Goal: Task Accomplishment & Management: Manage account settings

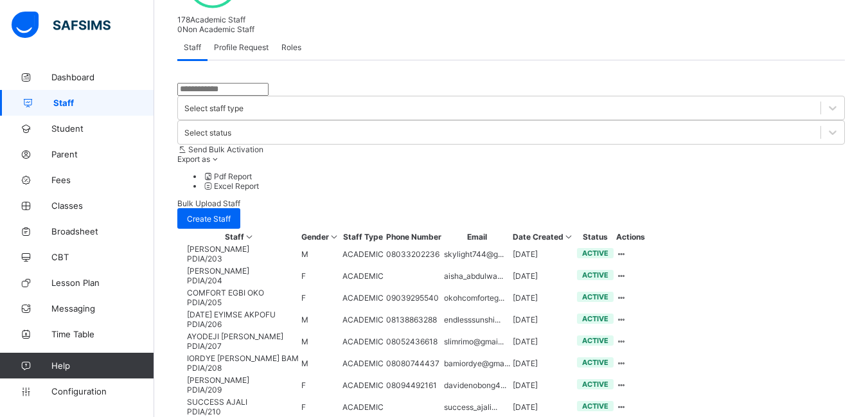
scroll to position [361, 0]
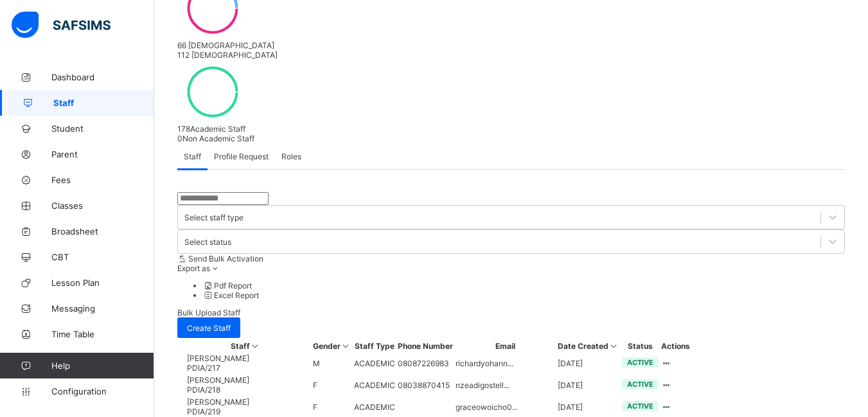
scroll to position [257, 0]
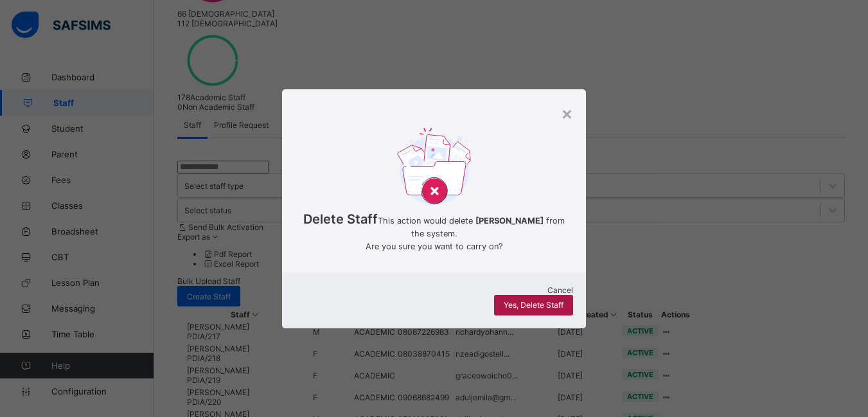
click at [534, 302] on span "Yes, Delete Staff" at bounding box center [534, 305] width 60 height 10
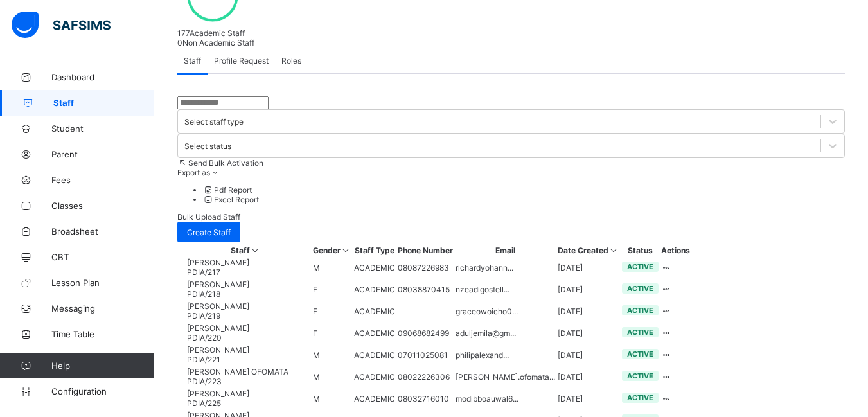
scroll to position [361, 0]
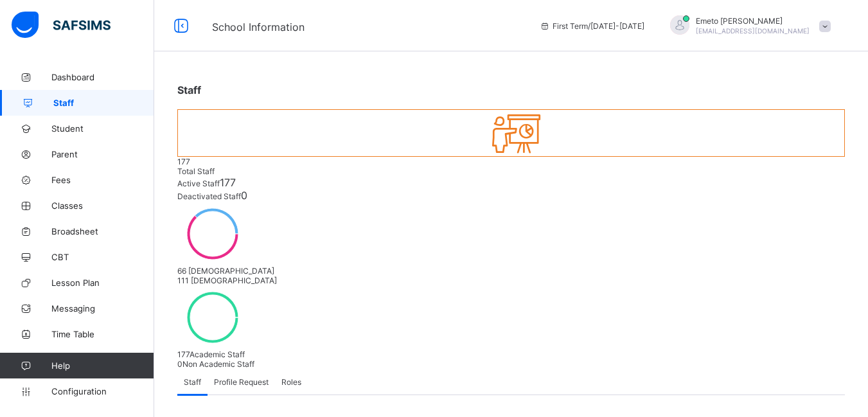
scroll to position [193, 0]
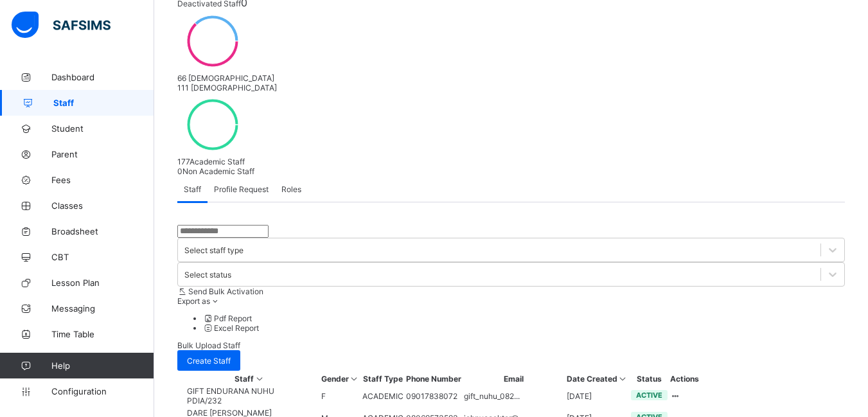
click at [681, 413] on icon at bounding box center [675, 418] width 11 height 10
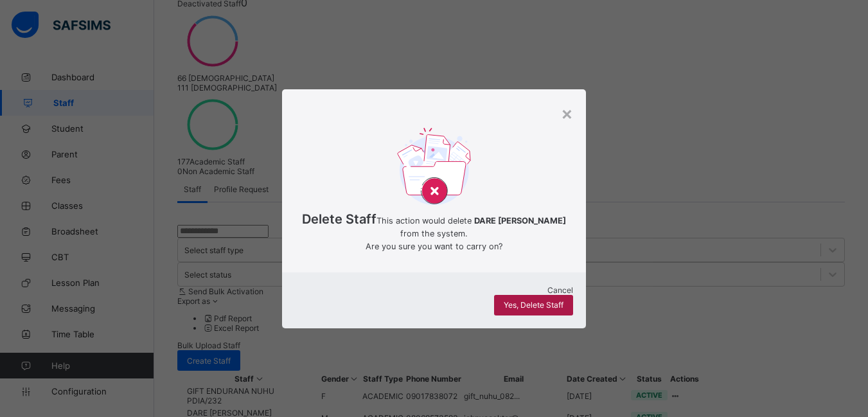
click at [550, 310] on span "Yes, Delete Staff" at bounding box center [534, 305] width 60 height 10
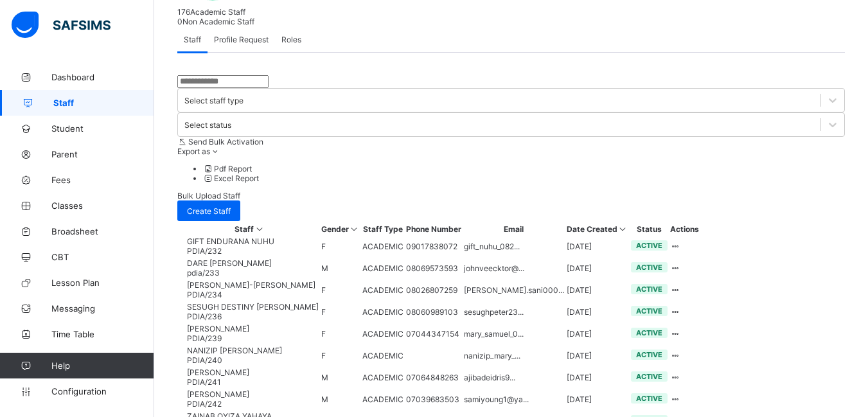
scroll to position [361, 0]
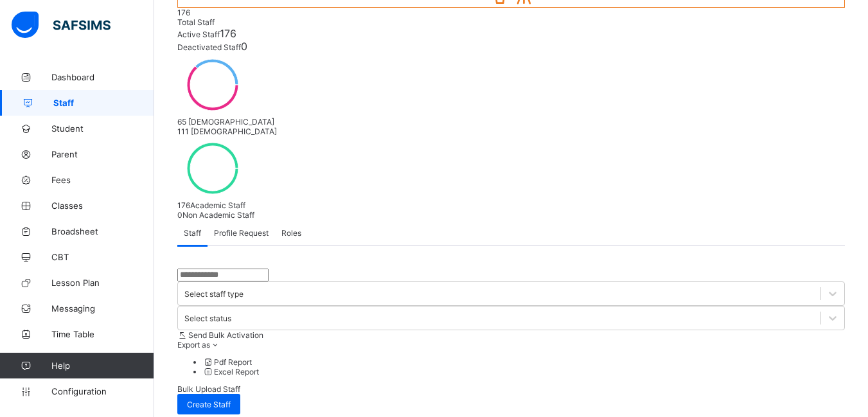
scroll to position [0, 0]
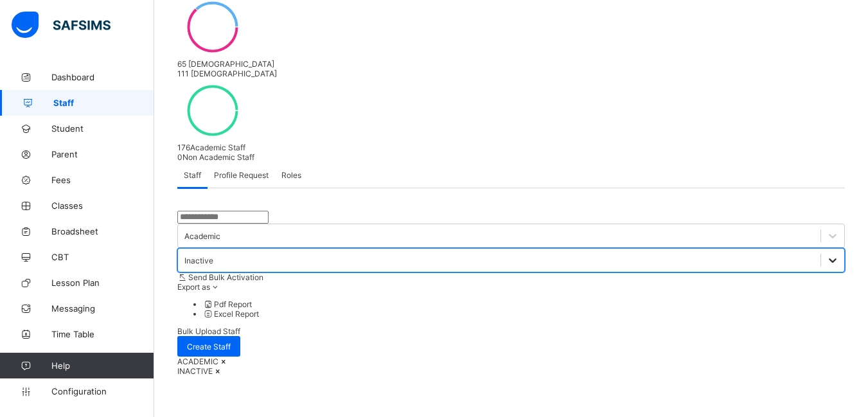
scroll to position [216, 0]
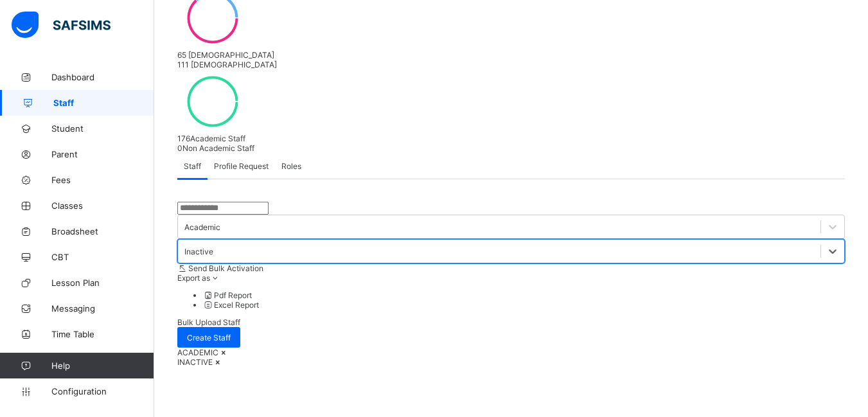
click at [224, 357] on icon at bounding box center [218, 362] width 11 height 10
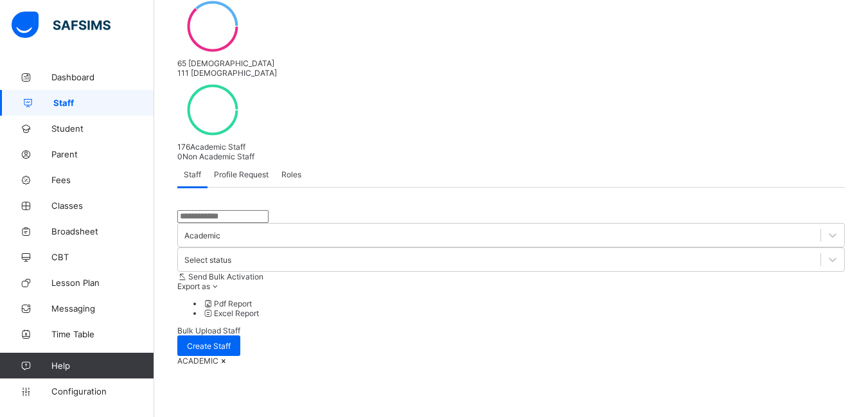
scroll to position [206, 0]
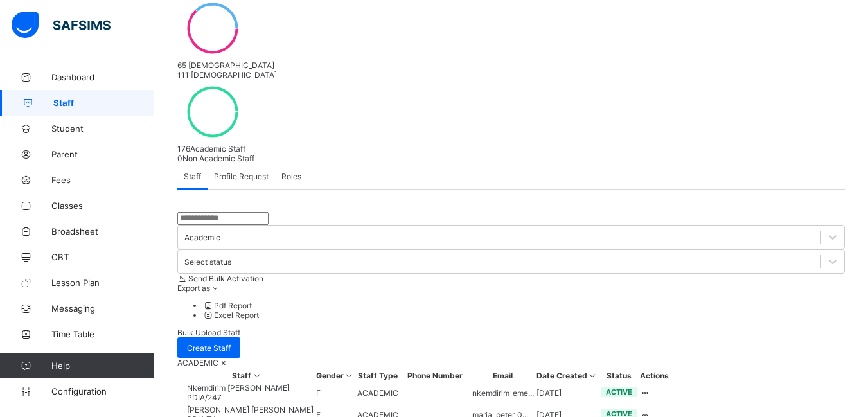
click at [229, 358] on icon at bounding box center [223, 363] width 11 height 10
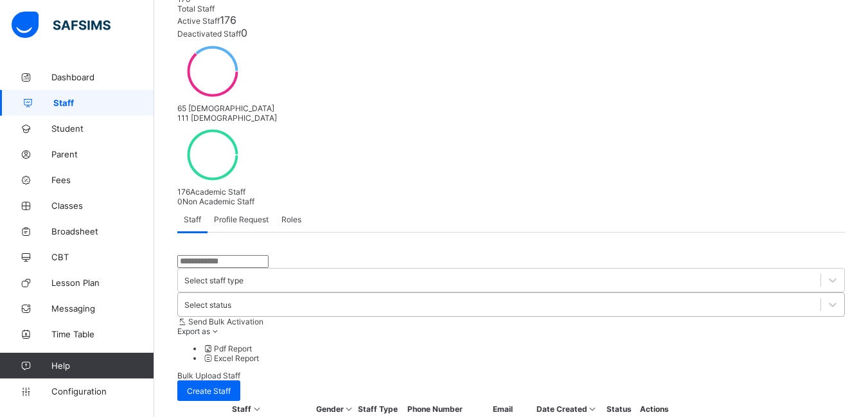
scroll to position [149, 0]
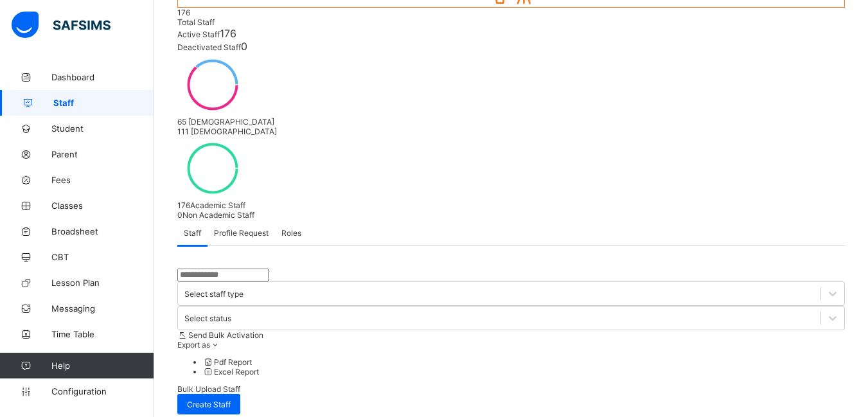
click at [252, 228] on span "Profile Request" at bounding box center [241, 233] width 55 height 10
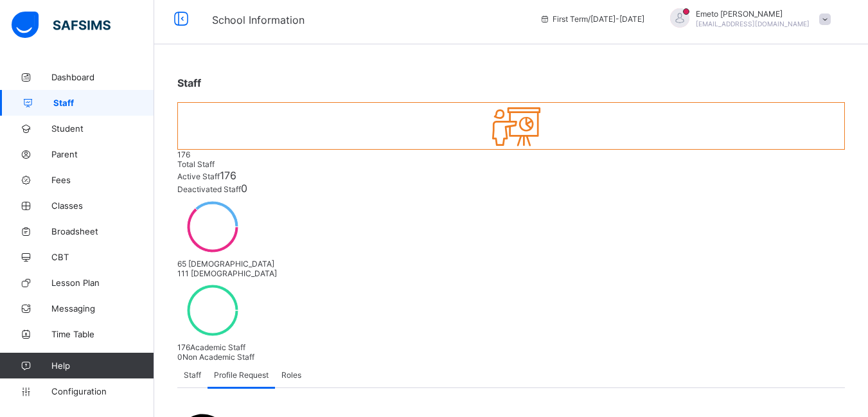
scroll to position [0, 0]
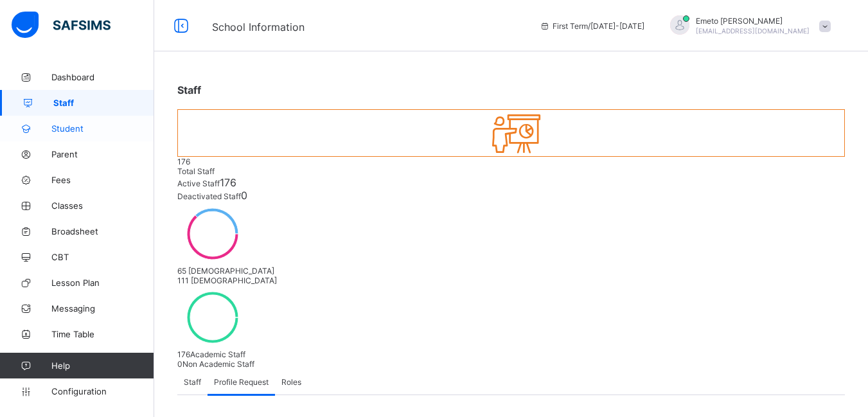
click at [76, 128] on span "Student" at bounding box center [102, 128] width 103 height 10
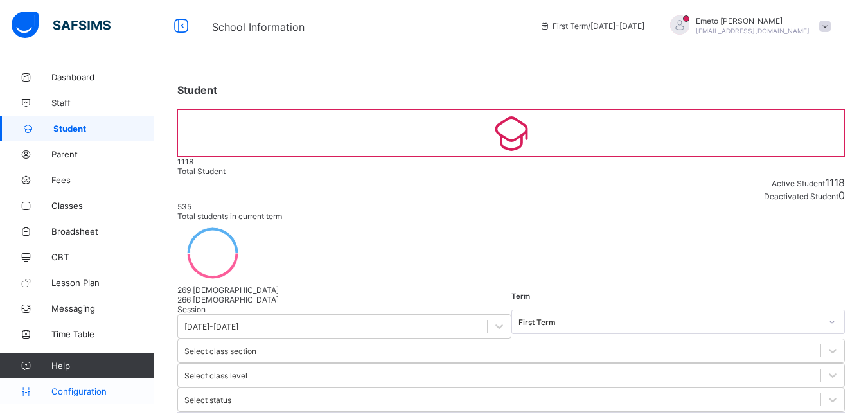
click at [62, 390] on span "Configuration" at bounding box center [102, 391] width 102 height 10
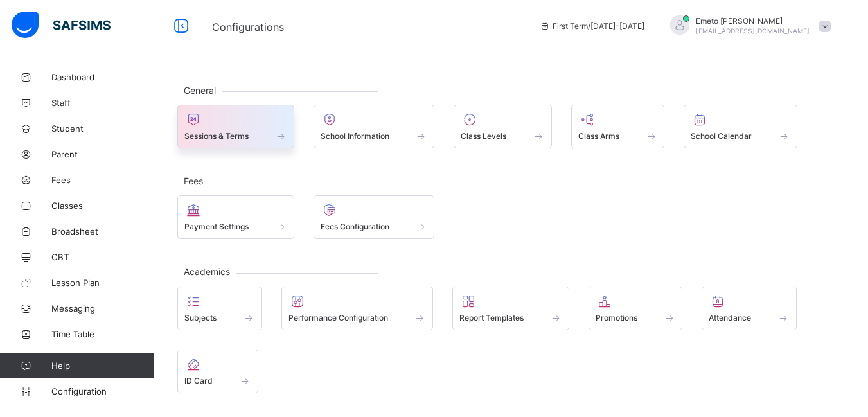
click at [259, 127] on div at bounding box center [235, 119] width 103 height 15
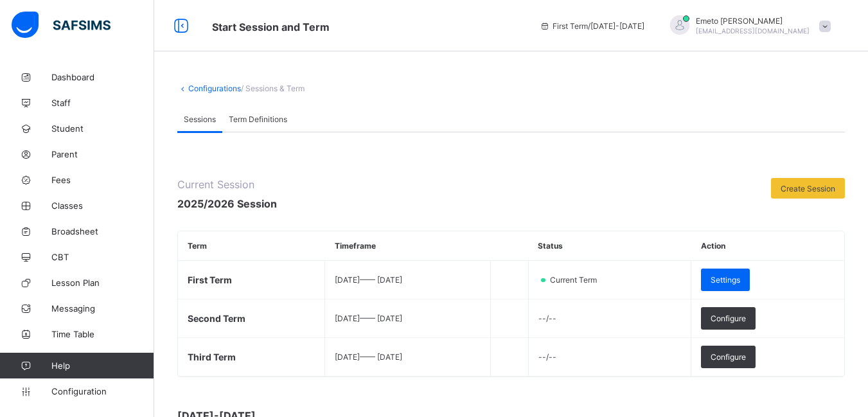
click at [264, 118] on span "Term Definitions" at bounding box center [258, 119] width 58 height 10
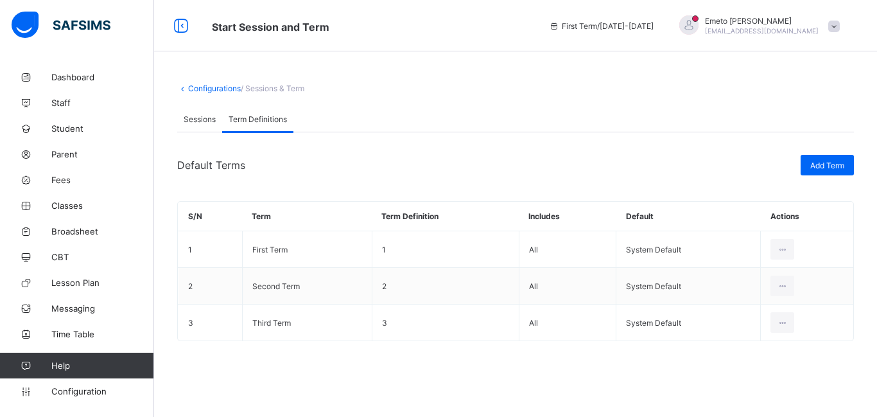
click at [220, 86] on link "Configurations" at bounding box center [214, 88] width 53 height 10
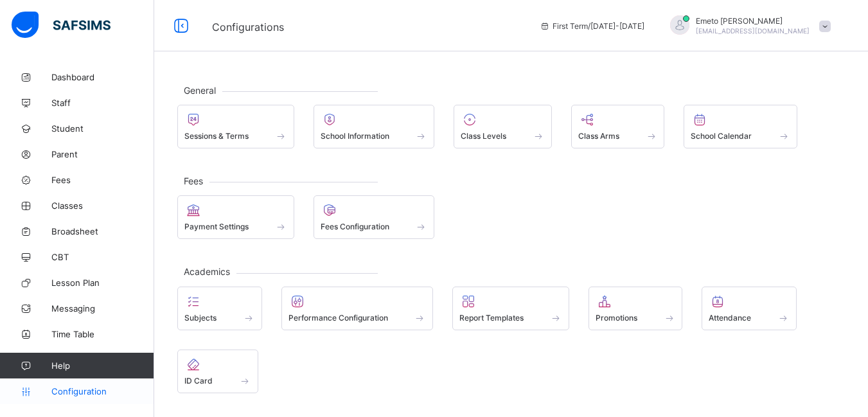
click at [71, 390] on span "Configuration" at bounding box center [102, 391] width 102 height 10
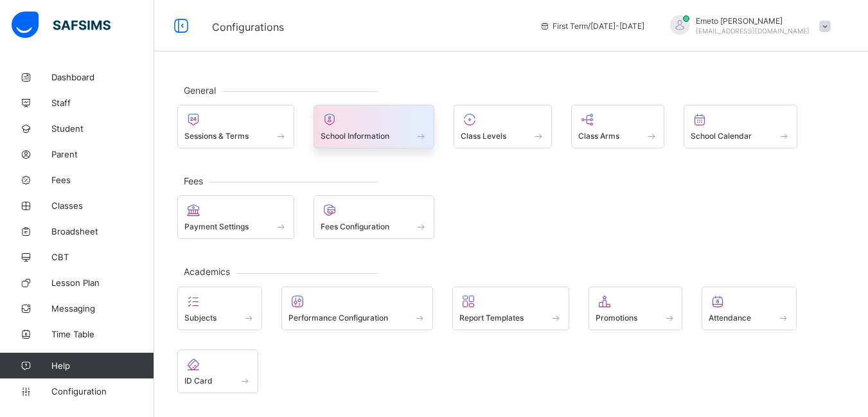
click at [425, 132] on span at bounding box center [421, 135] width 13 height 11
select select "**"
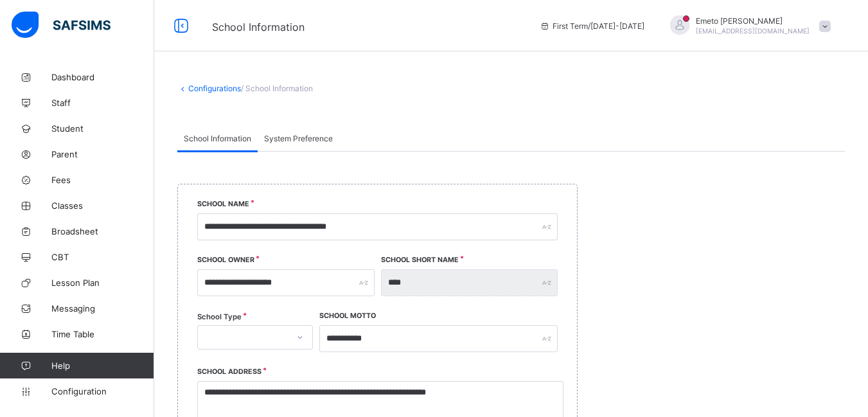
click at [229, 90] on link "Configurations" at bounding box center [214, 88] width 53 height 10
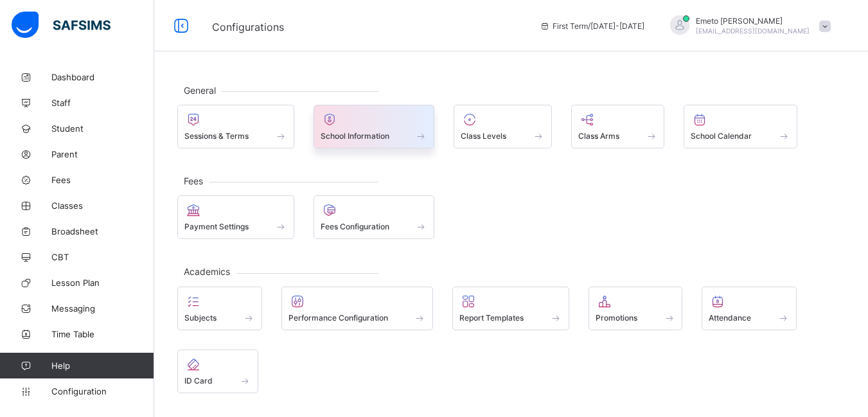
click at [400, 130] on span at bounding box center [373, 128] width 107 height 3
select select "**"
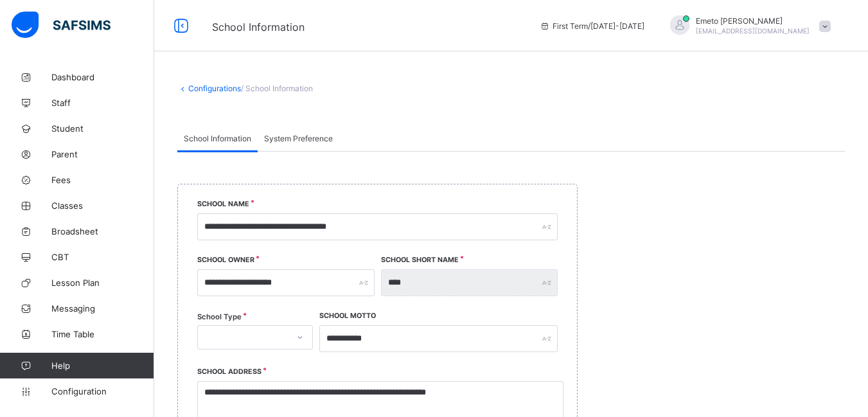
click at [204, 87] on link "Configurations" at bounding box center [214, 88] width 53 height 10
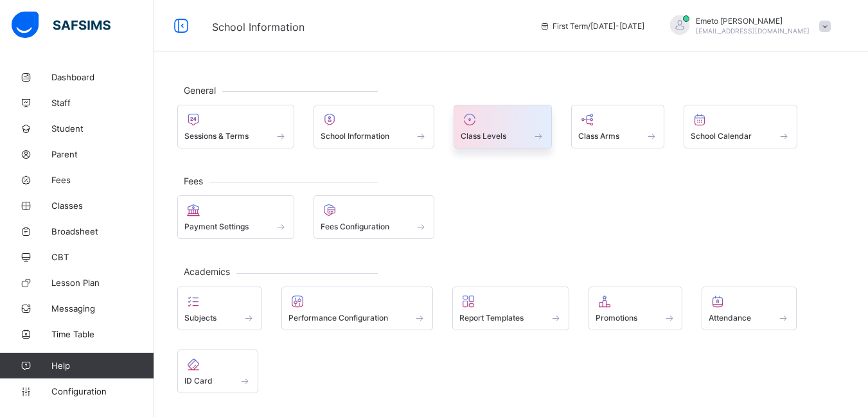
click at [516, 134] on div "Class Levels" at bounding box center [502, 135] width 84 height 11
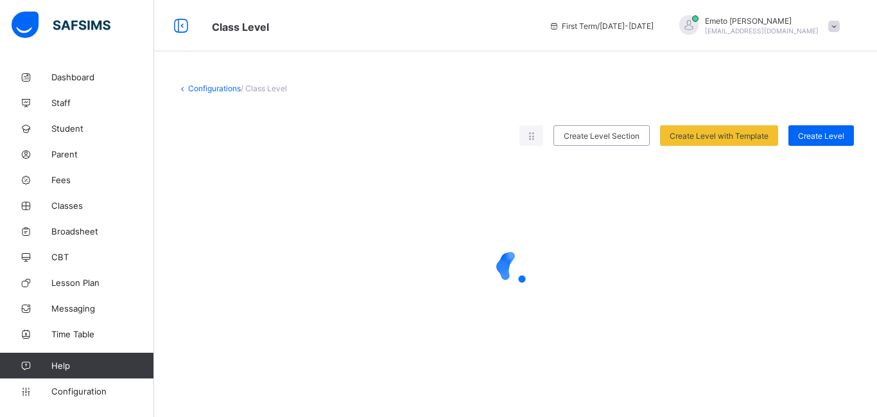
click at [222, 84] on link "Configurations" at bounding box center [214, 88] width 53 height 10
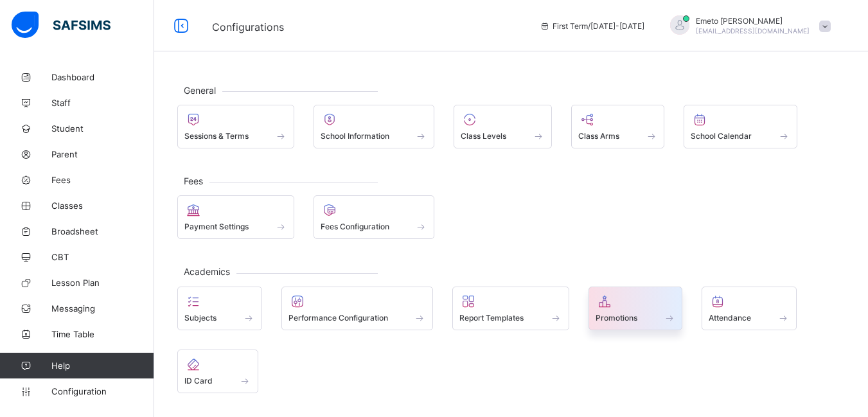
click at [628, 317] on span "Promotions" at bounding box center [616, 318] width 42 height 10
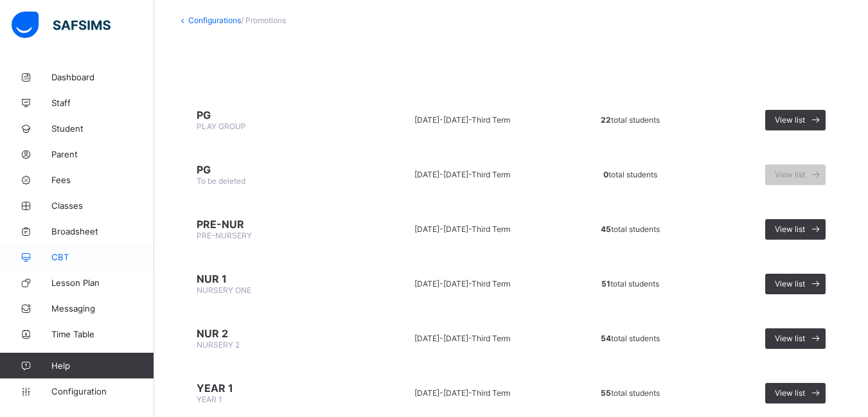
scroll to position [128, 0]
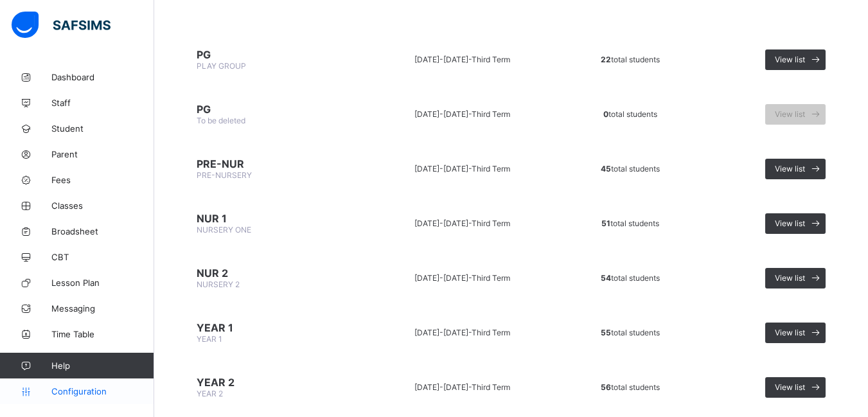
click at [76, 392] on span "Configuration" at bounding box center [102, 391] width 102 height 10
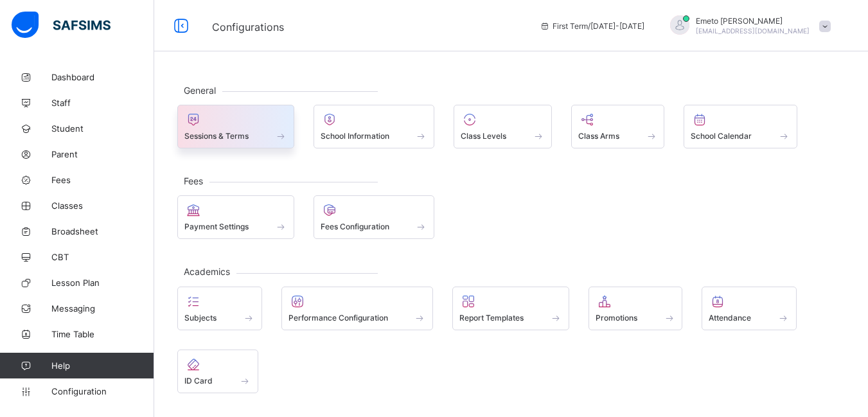
click at [252, 136] on div "Sessions & Terms" at bounding box center [235, 135] width 103 height 11
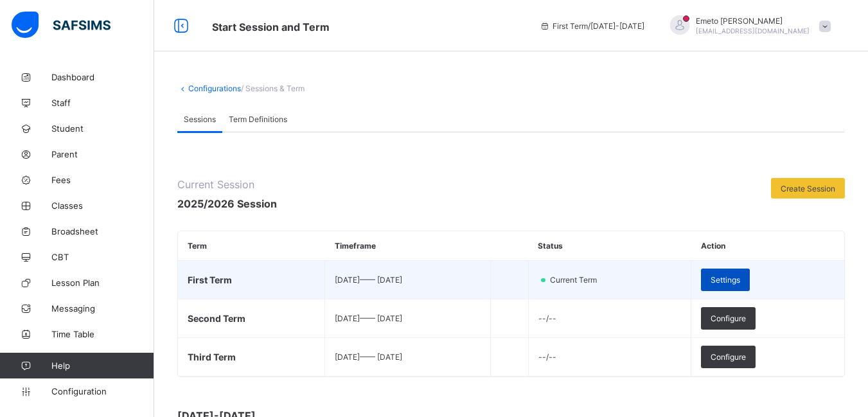
click at [740, 282] on span "Settings" at bounding box center [725, 280] width 30 height 10
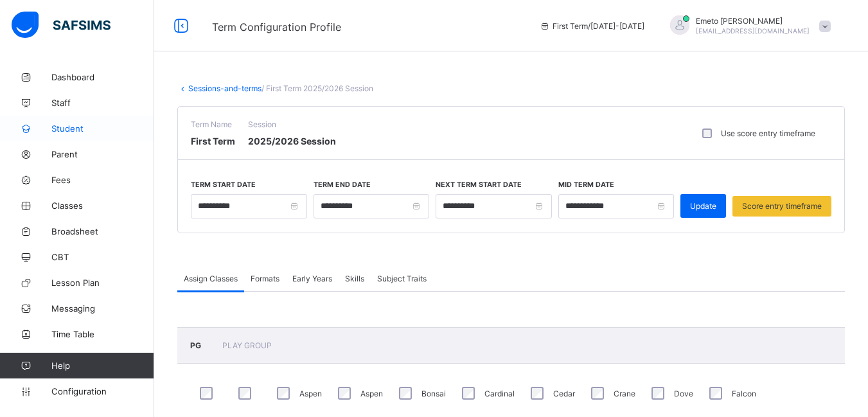
click at [69, 125] on span "Student" at bounding box center [102, 128] width 103 height 10
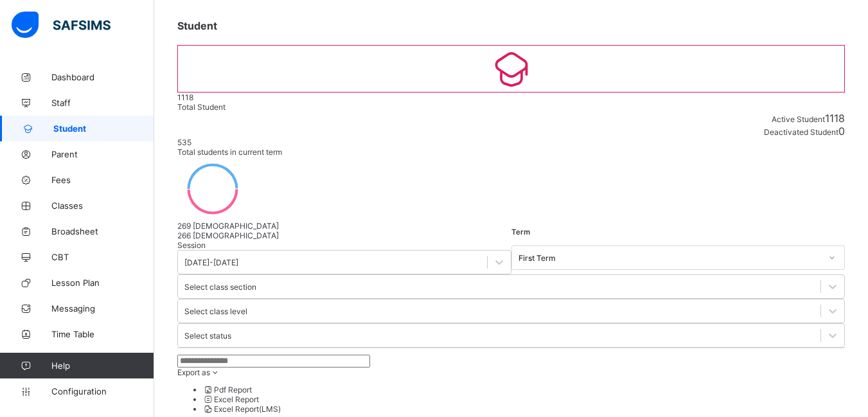
scroll to position [128, 0]
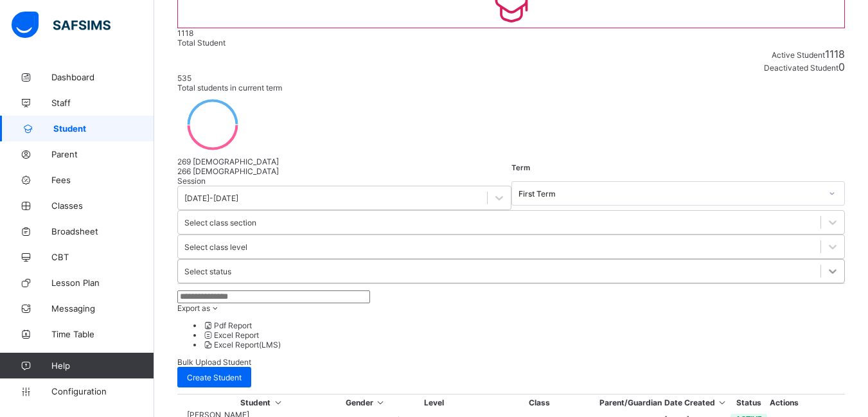
click at [826, 265] on icon at bounding box center [832, 271] width 13 height 13
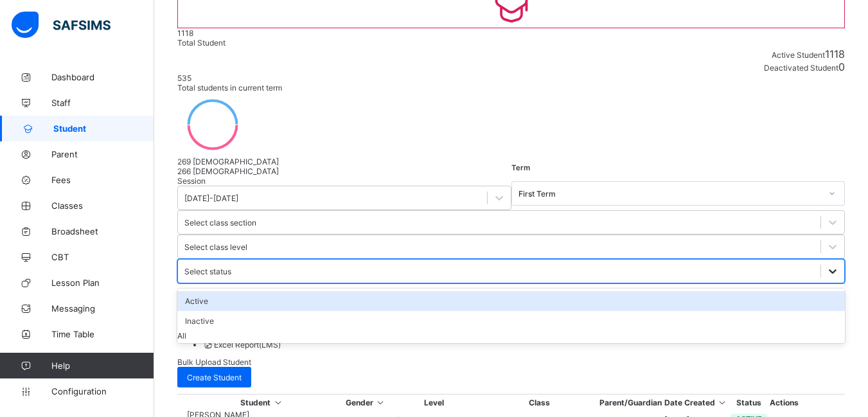
click at [829, 269] on icon at bounding box center [833, 271] width 8 height 4
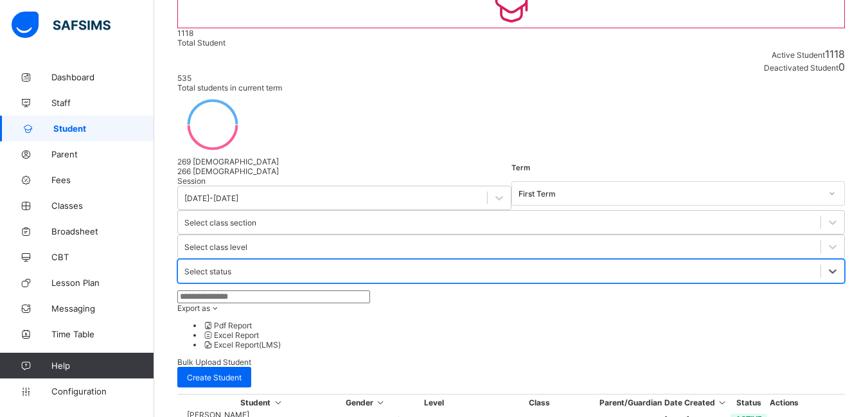
scroll to position [0, 0]
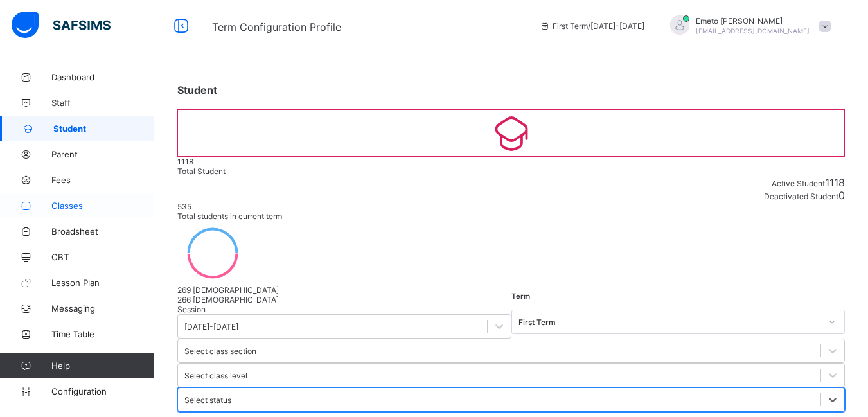
click at [77, 204] on span "Classes" at bounding box center [102, 205] width 103 height 10
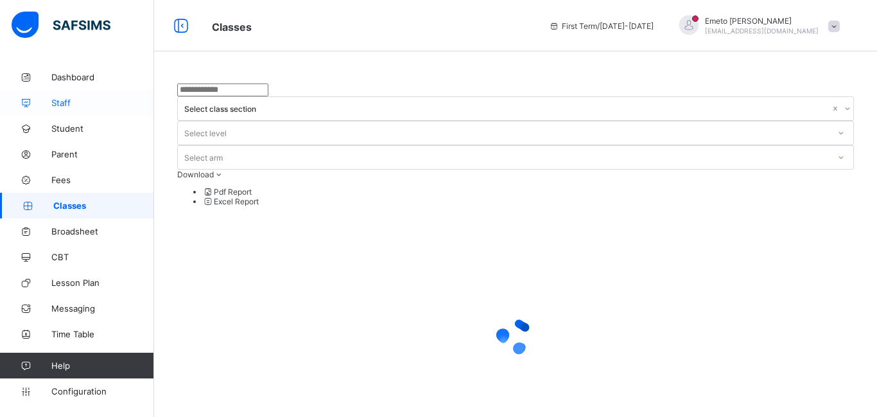
click at [63, 101] on span "Staff" at bounding box center [102, 103] width 103 height 10
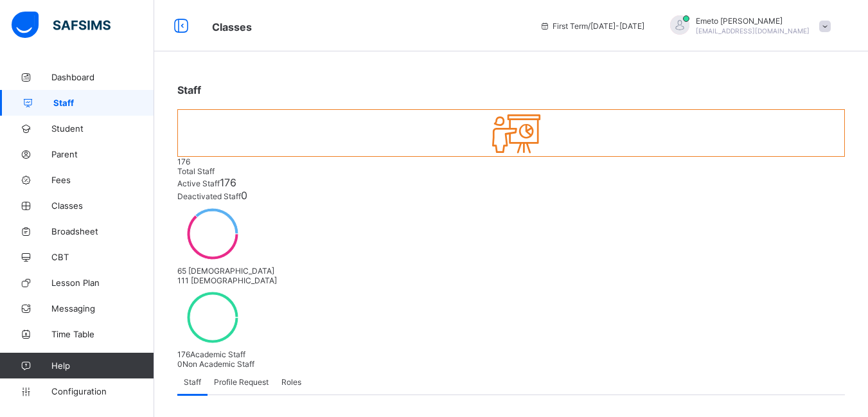
click at [297, 377] on span "Roles" at bounding box center [291, 382] width 20 height 10
click at [60, 385] on link "Configuration" at bounding box center [76, 391] width 153 height 26
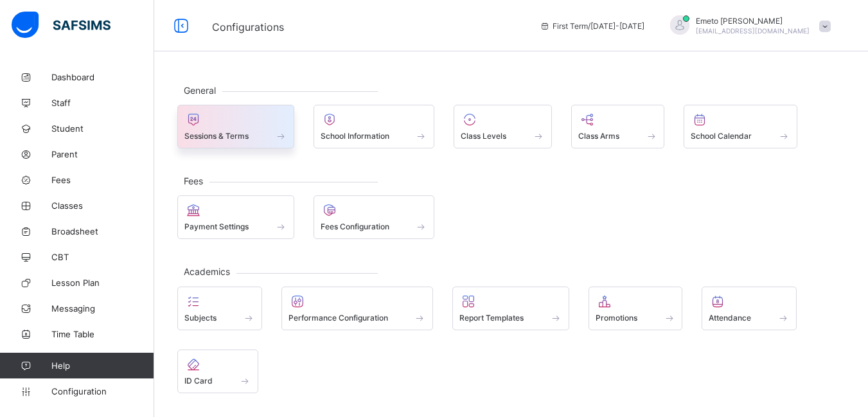
click at [213, 134] on span "Sessions & Terms" at bounding box center [216, 136] width 64 height 10
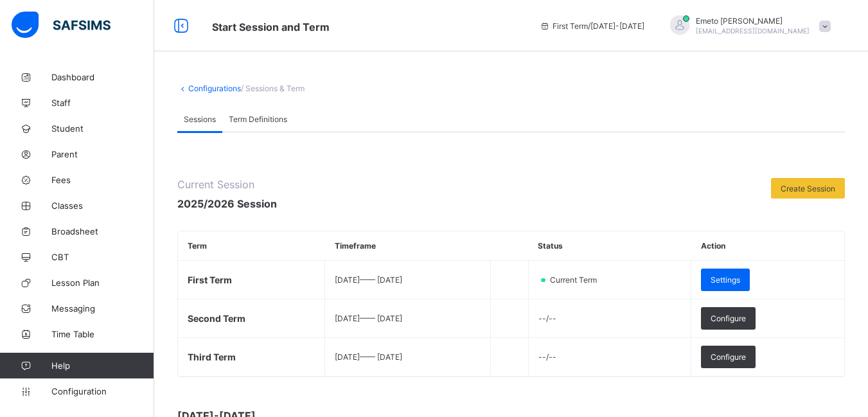
click at [272, 115] on span "Term Definitions" at bounding box center [258, 119] width 58 height 10
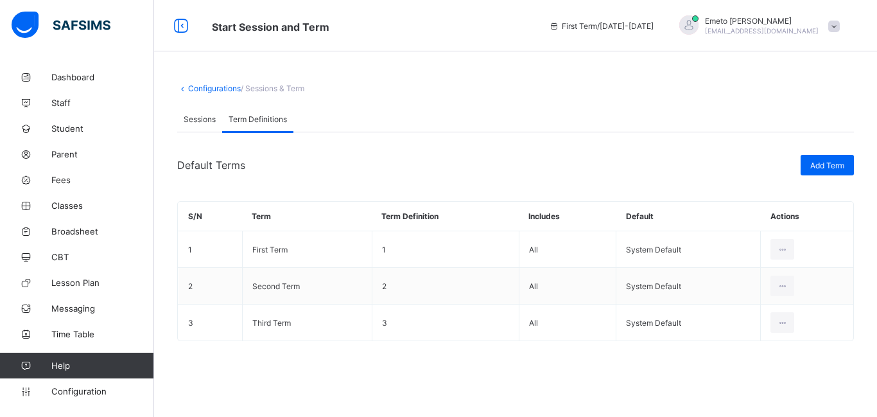
click at [228, 87] on link "Configurations" at bounding box center [214, 88] width 53 height 10
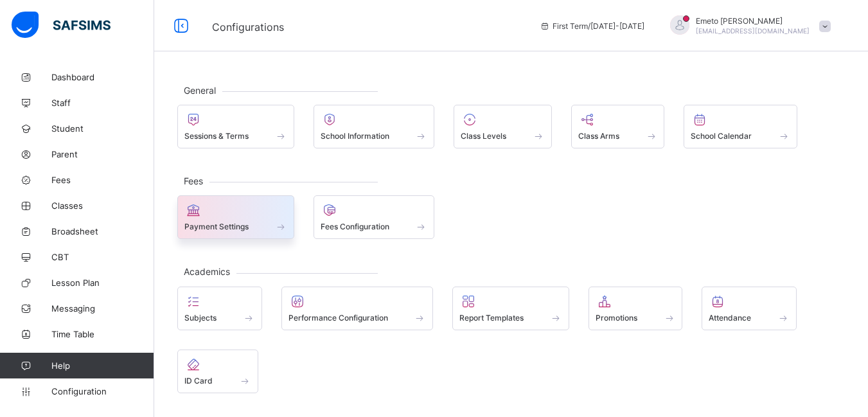
click at [245, 218] on span at bounding box center [235, 219] width 103 height 3
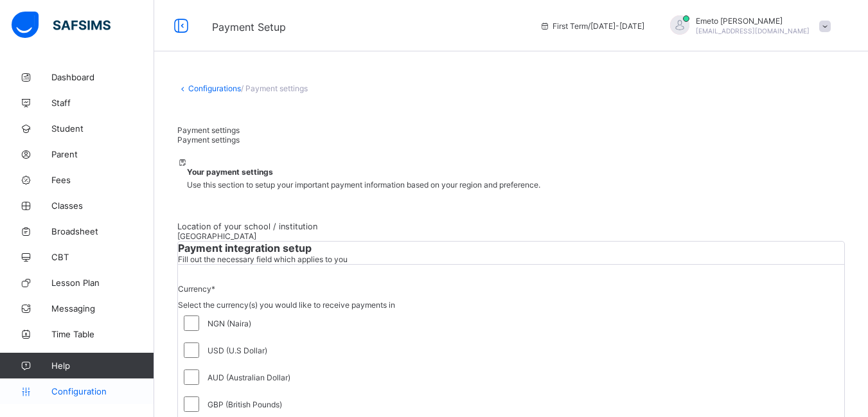
click at [94, 392] on span "Configuration" at bounding box center [102, 391] width 102 height 10
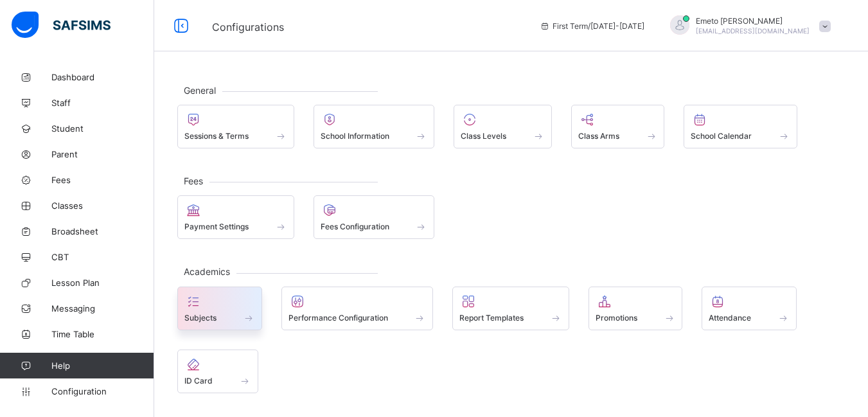
click at [217, 316] on div "Subjects" at bounding box center [219, 317] width 71 height 11
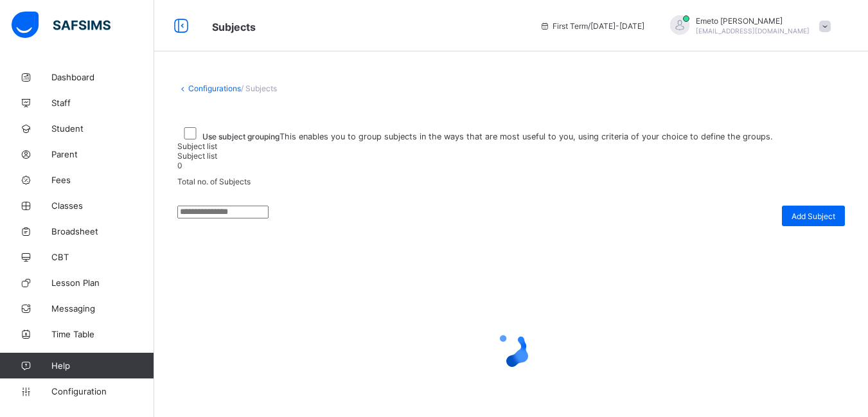
scroll to position [128, 0]
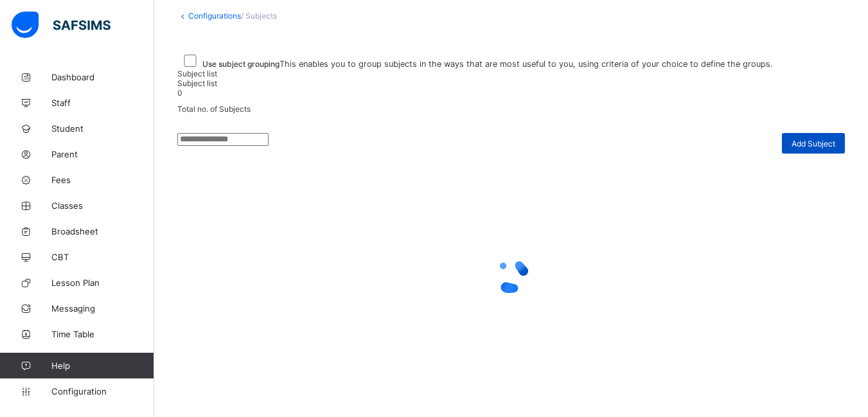
click at [822, 148] on span "Add Subject" at bounding box center [813, 144] width 44 height 10
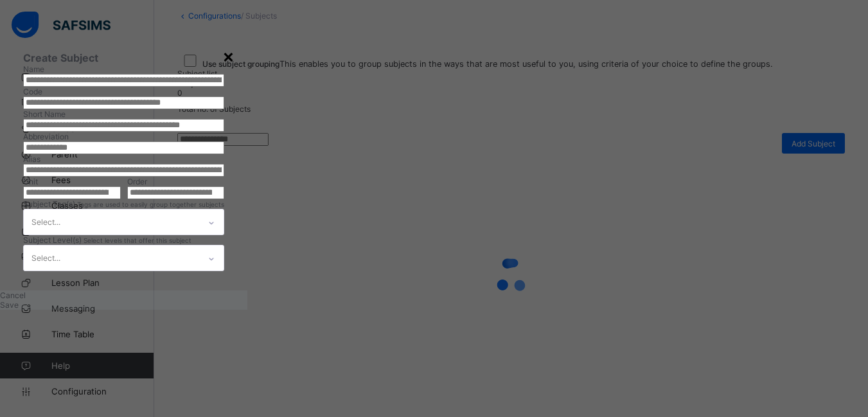
scroll to position [0, 0]
click at [234, 51] on div "×" at bounding box center [228, 56] width 12 height 22
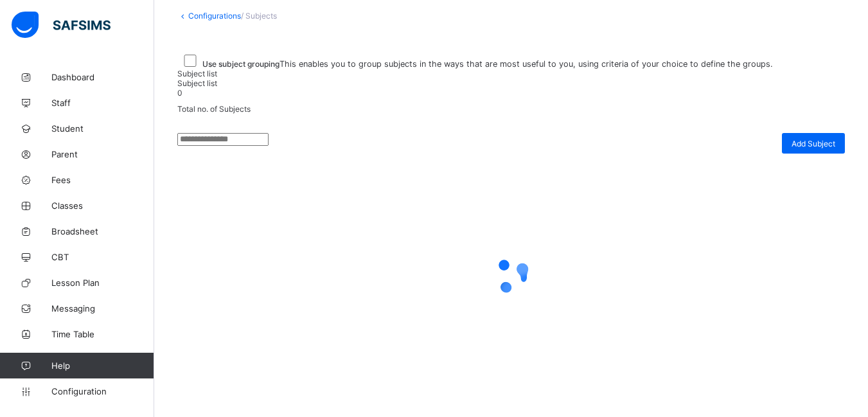
click at [268, 146] on input "text" at bounding box center [222, 139] width 91 height 13
type input "*"
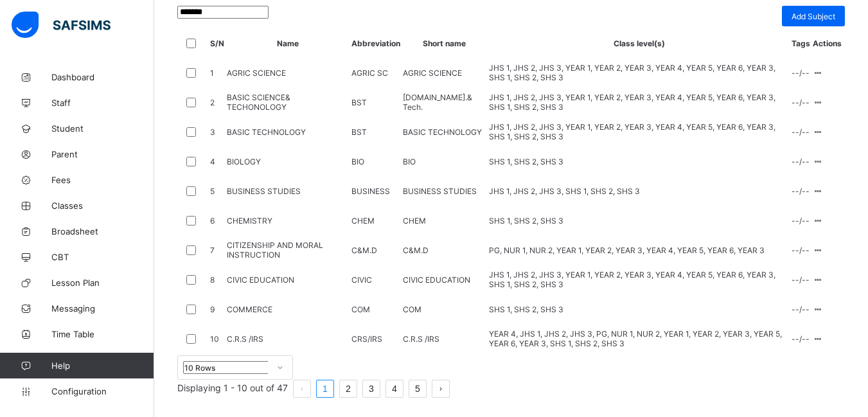
scroll to position [193, 0]
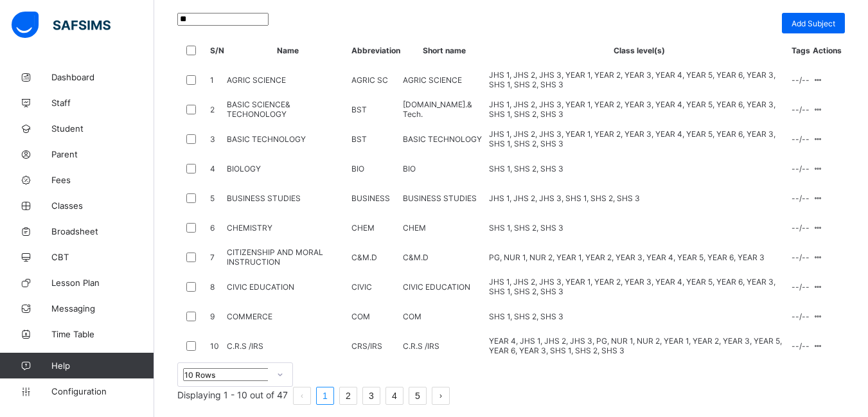
type input "*"
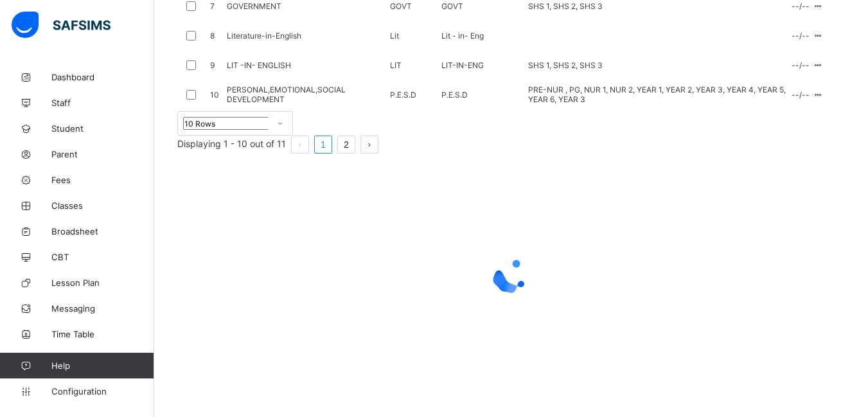
scroll to position [0, 0]
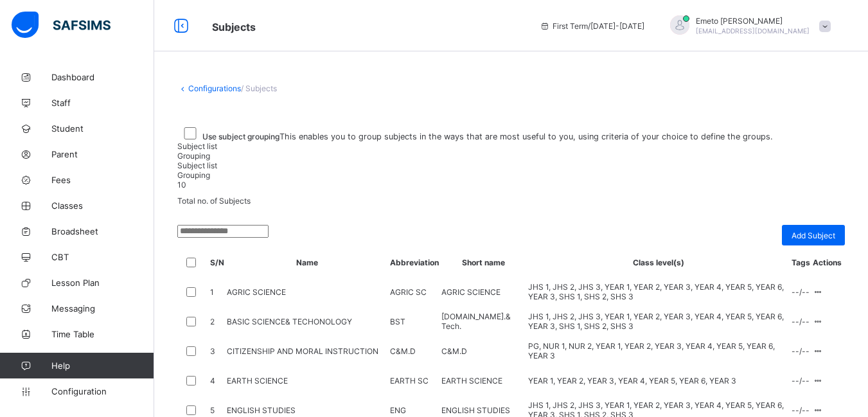
click at [201, 87] on link "Configurations" at bounding box center [214, 88] width 53 height 10
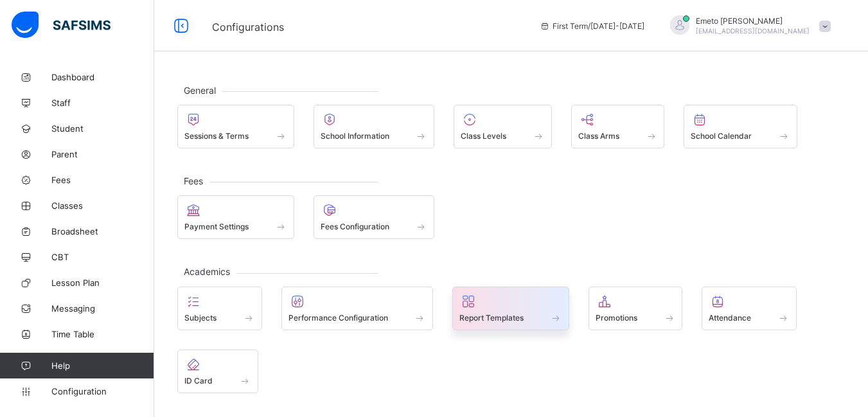
click at [495, 314] on span "Report Templates" at bounding box center [491, 318] width 64 height 10
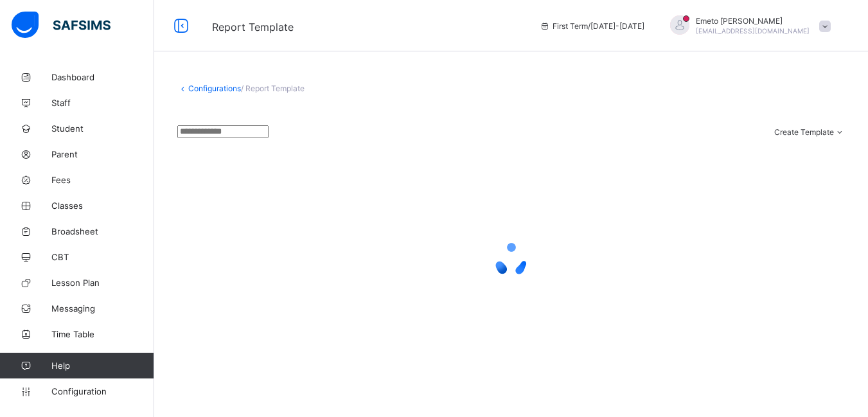
scroll to position [8, 0]
click at [204, 83] on link "Configurations" at bounding box center [214, 88] width 53 height 10
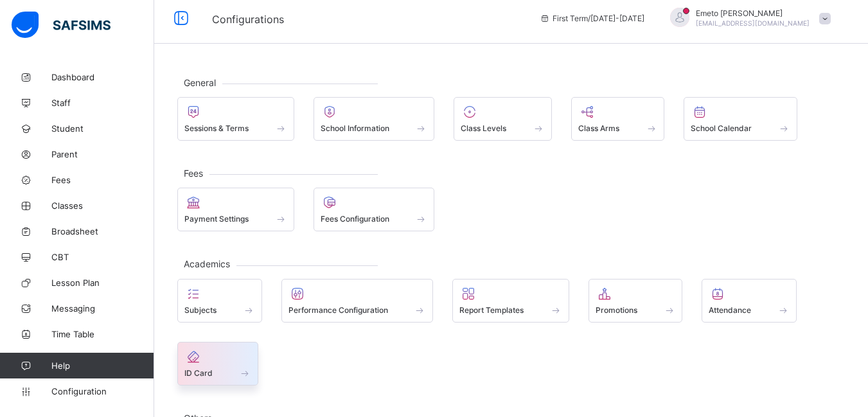
click at [209, 363] on div at bounding box center [217, 356] width 67 height 15
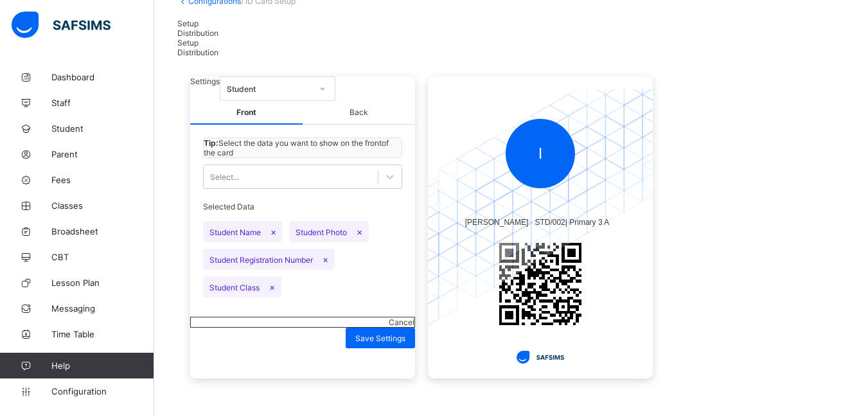
scroll to position [35, 0]
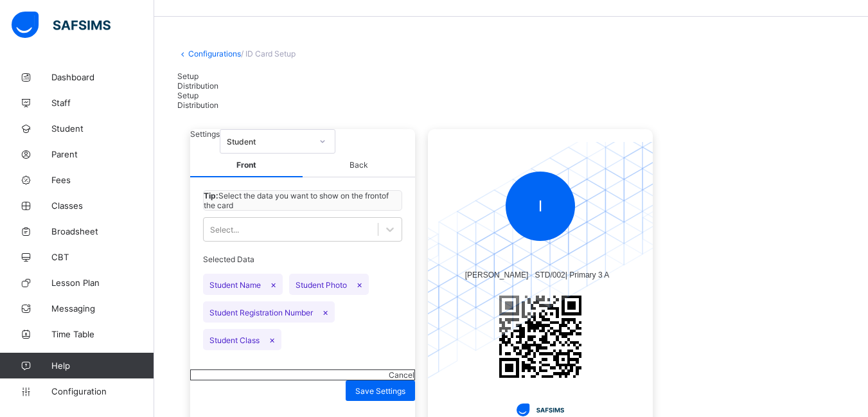
click at [326, 148] on icon at bounding box center [323, 141] width 8 height 13
click at [335, 178] on div "Student" at bounding box center [277, 168] width 114 height 19
click at [356, 177] on span "Back" at bounding box center [359, 165] width 112 height 24
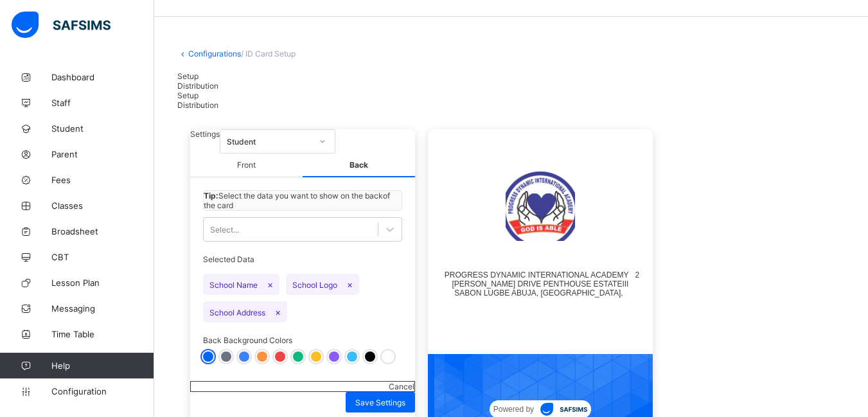
scroll to position [110, 0]
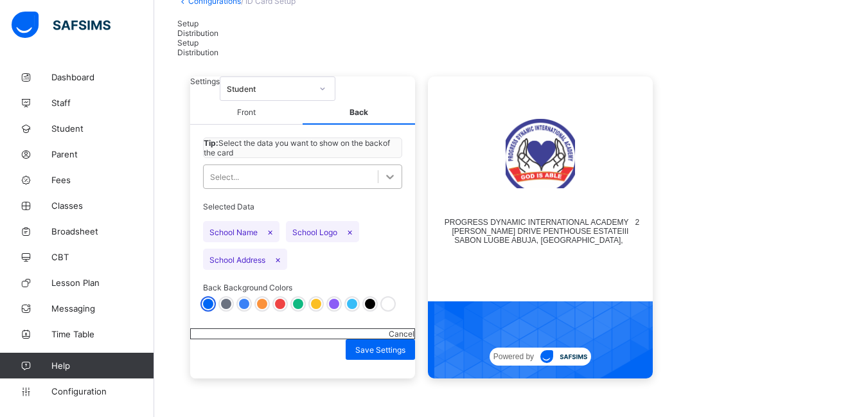
click at [385, 183] on icon at bounding box center [389, 176] width 13 height 13
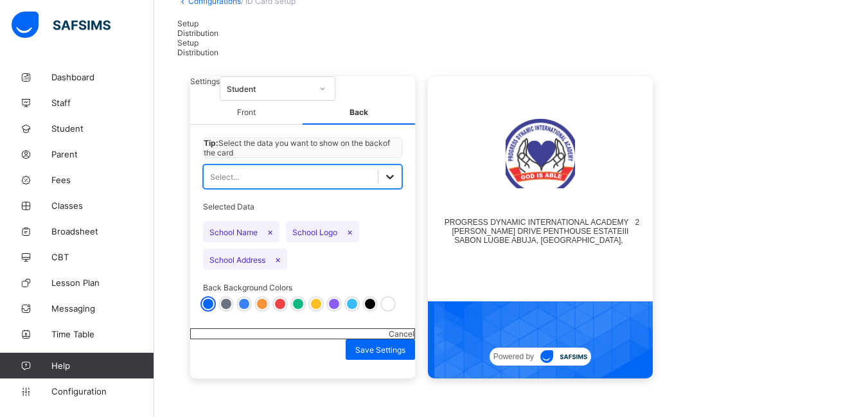
click at [385, 183] on icon at bounding box center [389, 176] width 13 height 13
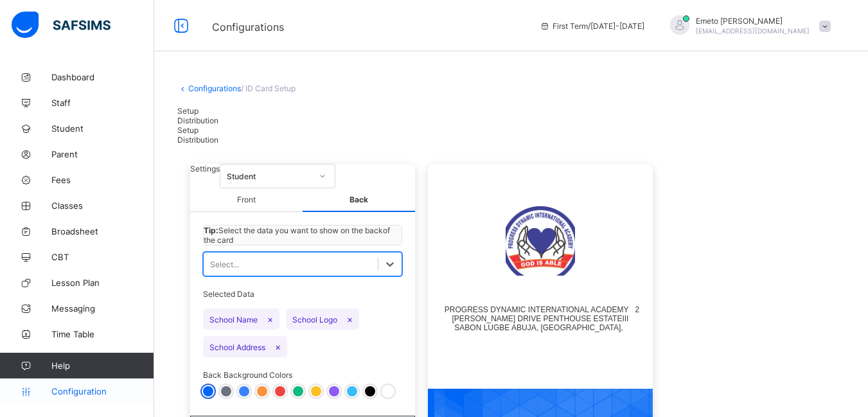
click at [73, 388] on span "Configuration" at bounding box center [102, 391] width 102 height 10
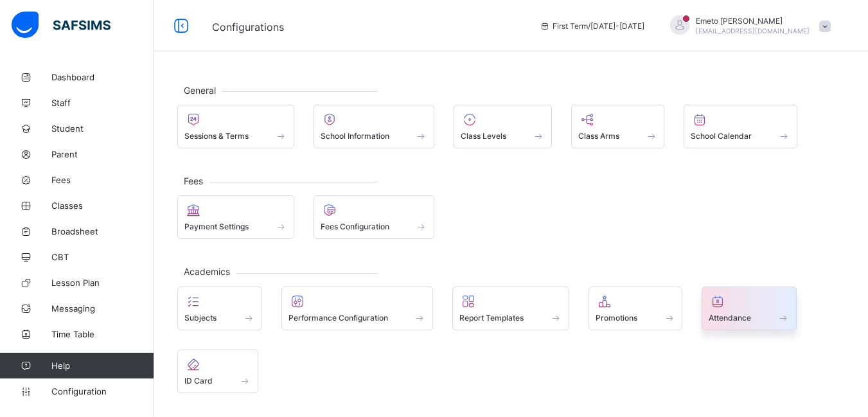
click at [763, 320] on div "Attendance" at bounding box center [748, 317] width 81 height 11
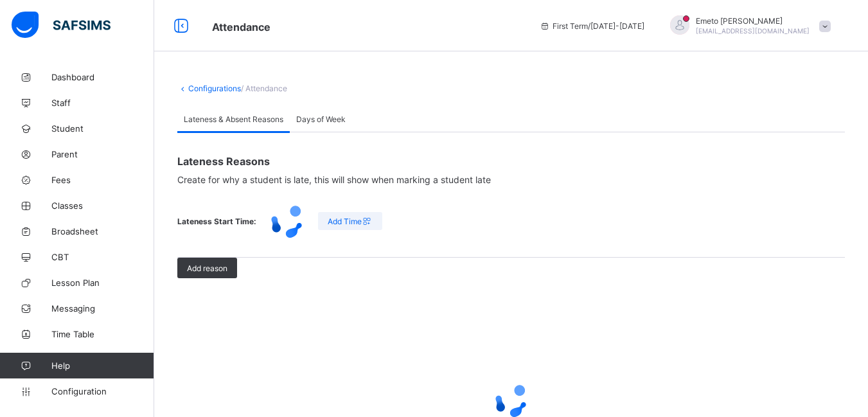
scroll to position [321, 0]
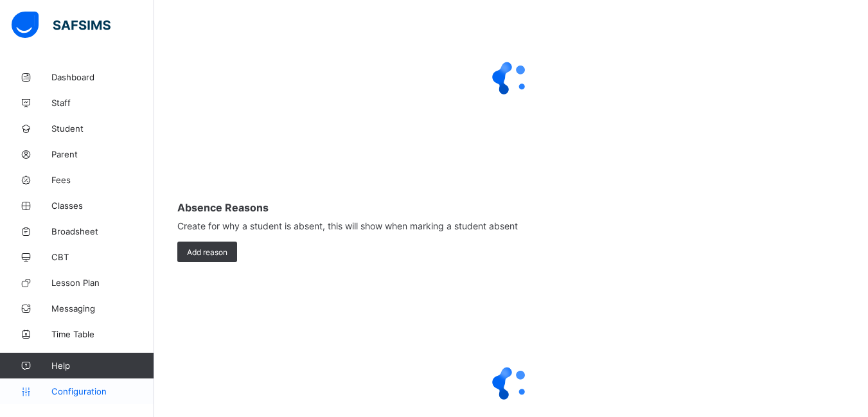
click at [76, 392] on span "Configuration" at bounding box center [102, 391] width 102 height 10
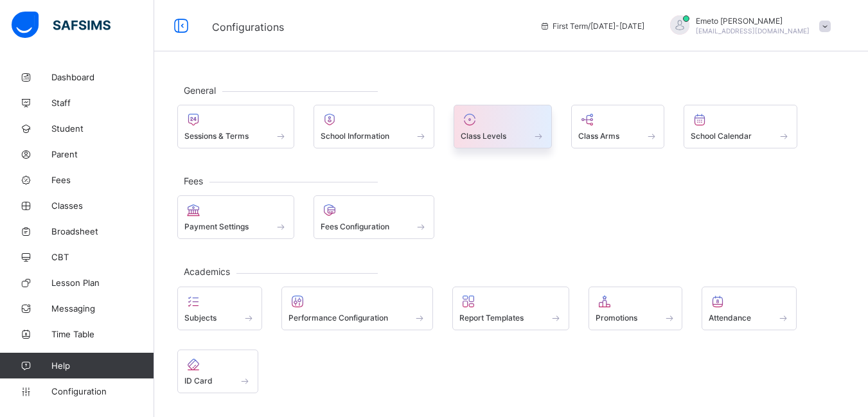
click at [500, 134] on span "Class Levels" at bounding box center [483, 136] width 46 height 10
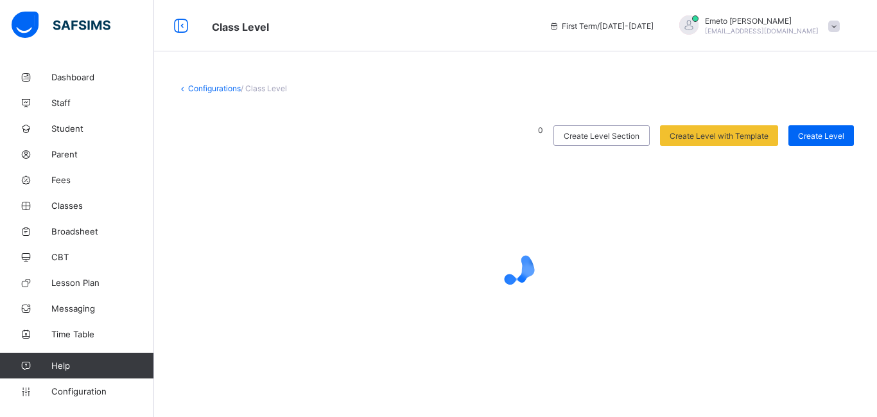
click at [197, 85] on link "Configurations" at bounding box center [214, 88] width 53 height 10
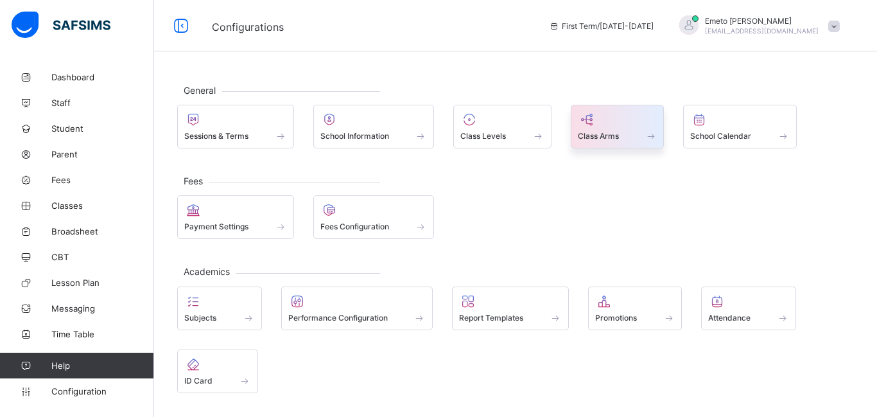
click at [604, 134] on span "Class Arms" at bounding box center [598, 136] width 41 height 10
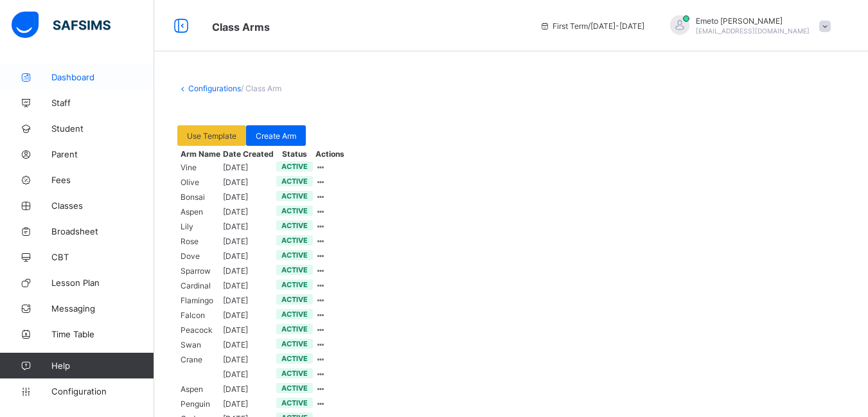
click at [80, 73] on span "Dashboard" at bounding box center [102, 77] width 103 height 10
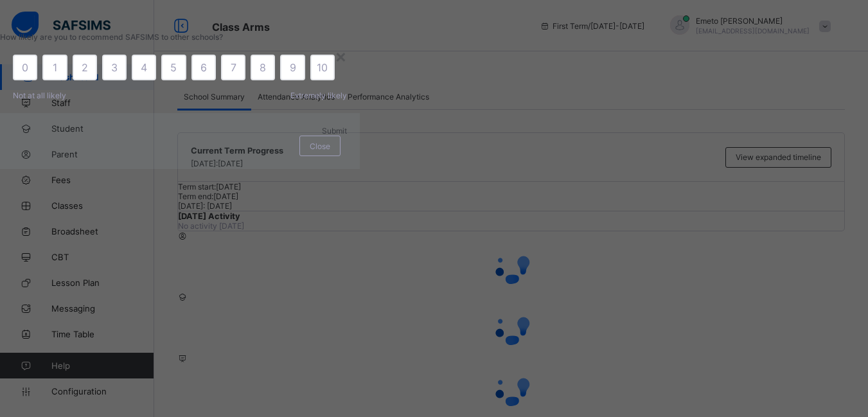
scroll to position [385, 0]
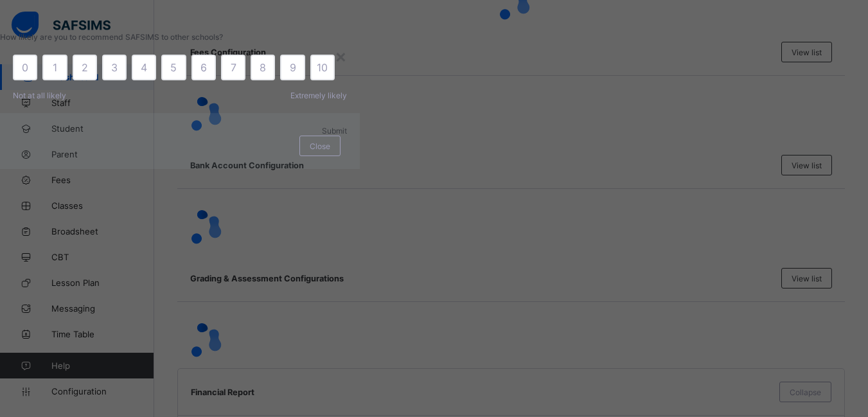
click at [360, 42] on div "How likely are you to recommend SAFSIMS to other schools?" at bounding box center [180, 37] width 360 height 10
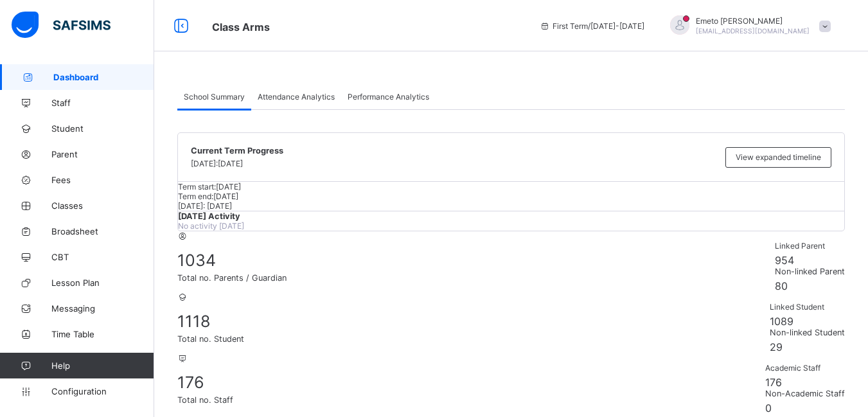
scroll to position [1406, 0]
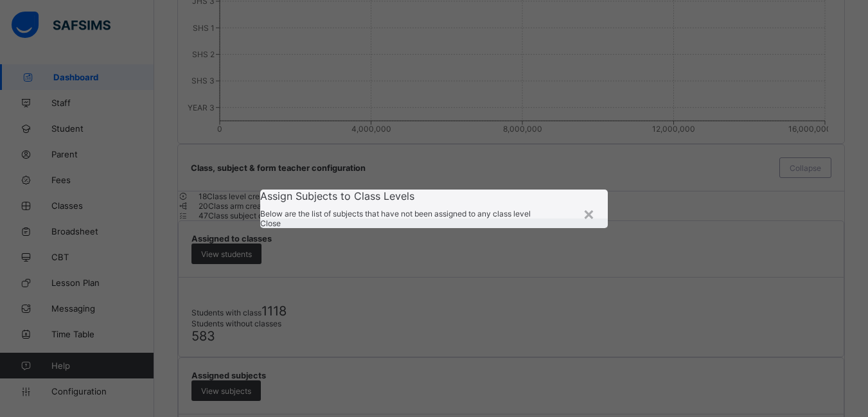
click at [281, 228] on span "Close" at bounding box center [270, 223] width 21 height 10
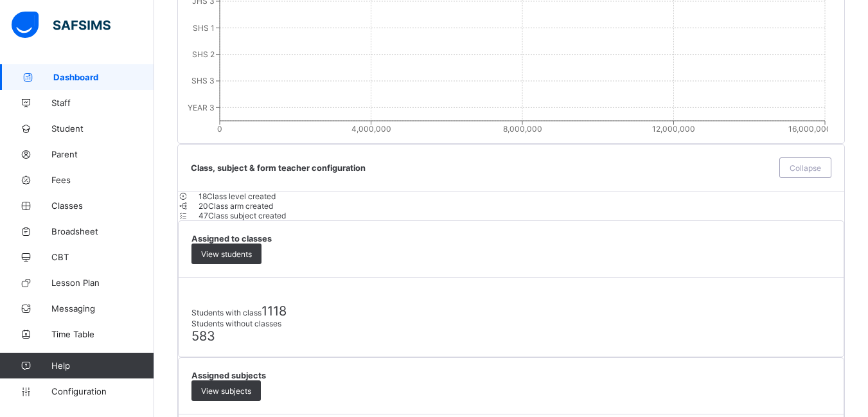
click at [251, 386] on span "View subjects" at bounding box center [226, 391] width 50 height 10
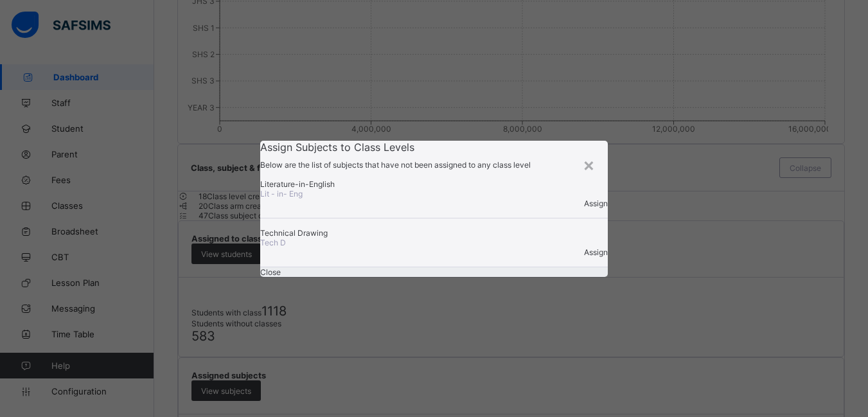
click at [584, 198] on span "Assign" at bounding box center [596, 203] width 24 height 10
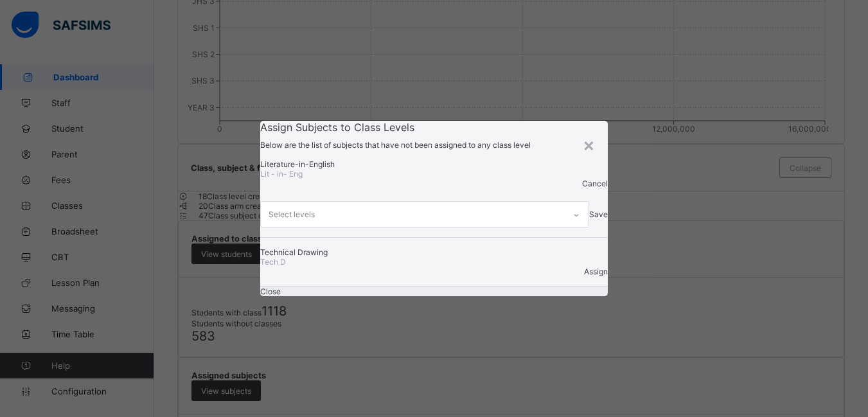
click at [572, 209] on icon at bounding box center [576, 215] width 8 height 13
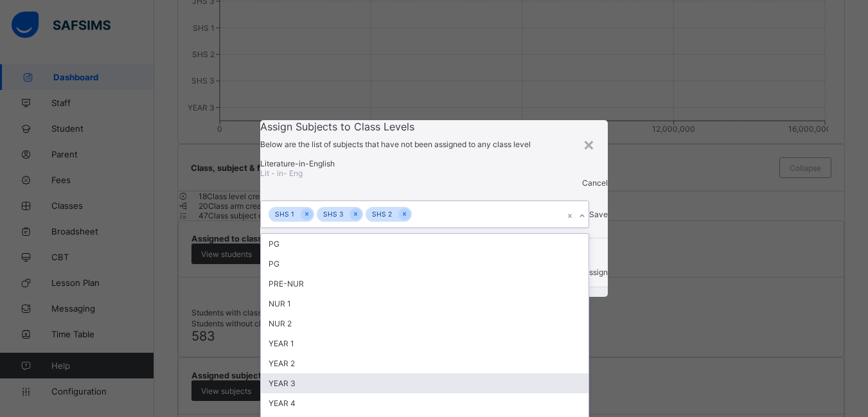
click at [589, 209] on span "Save" at bounding box center [598, 214] width 19 height 10
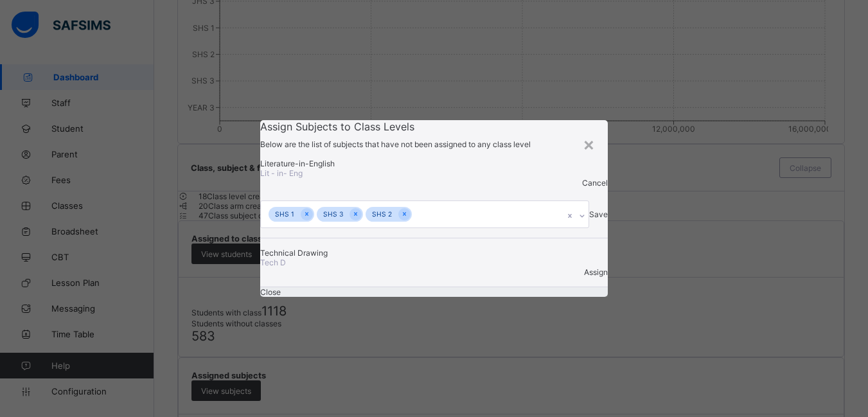
click at [584, 267] on span "Assign" at bounding box center [596, 272] width 24 height 10
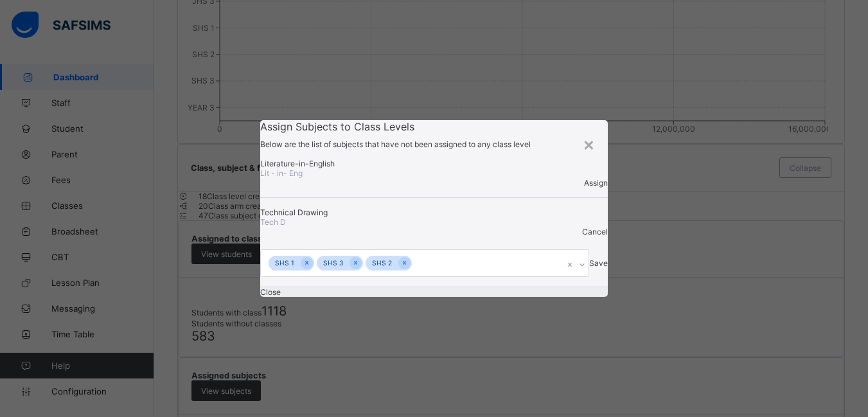
click at [589, 258] on div "Save" at bounding box center [598, 263] width 19 height 10
click at [589, 258] on span "Save" at bounding box center [598, 263] width 19 height 10
click at [281, 297] on span "Close" at bounding box center [270, 292] width 21 height 10
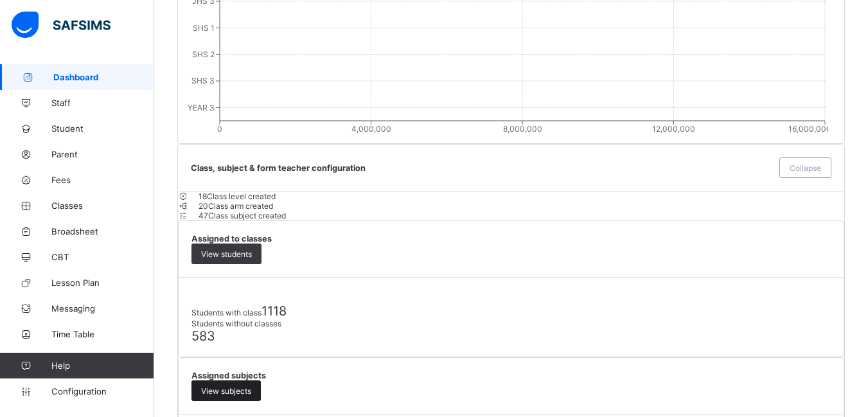
click at [261, 380] on div "View subjects" at bounding box center [225, 390] width 69 height 21
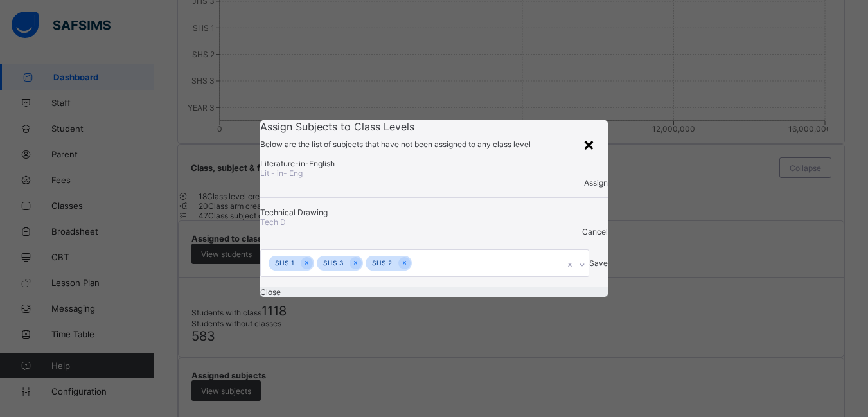
click at [593, 133] on div "×" at bounding box center [589, 144] width 12 height 22
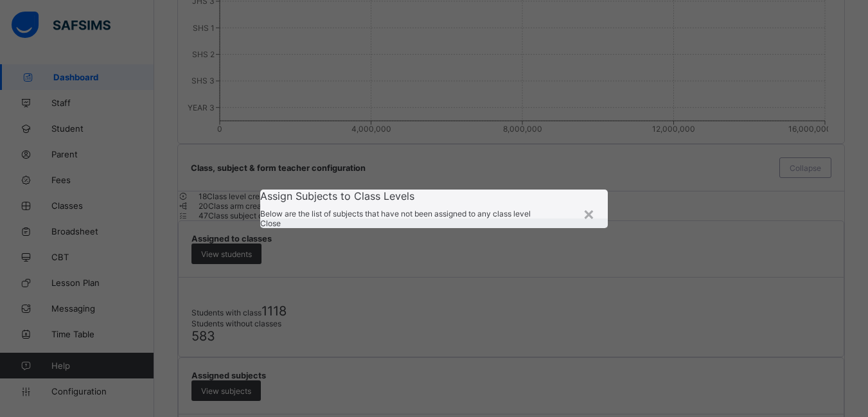
click at [281, 228] on span "Close" at bounding box center [270, 223] width 21 height 10
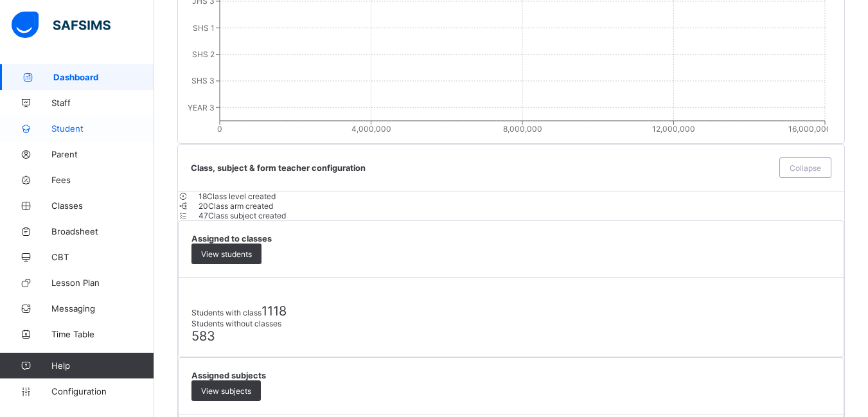
click at [75, 127] on span "Student" at bounding box center [102, 128] width 103 height 10
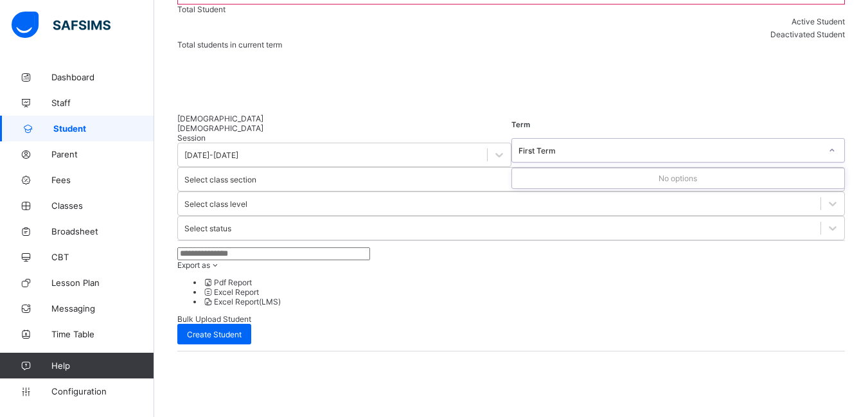
click at [828, 144] on icon at bounding box center [832, 150] width 8 height 13
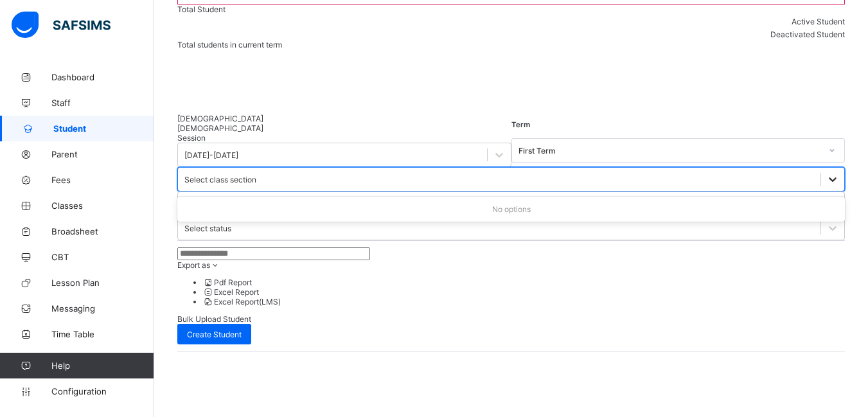
click at [821, 168] on div at bounding box center [832, 179] width 23 height 23
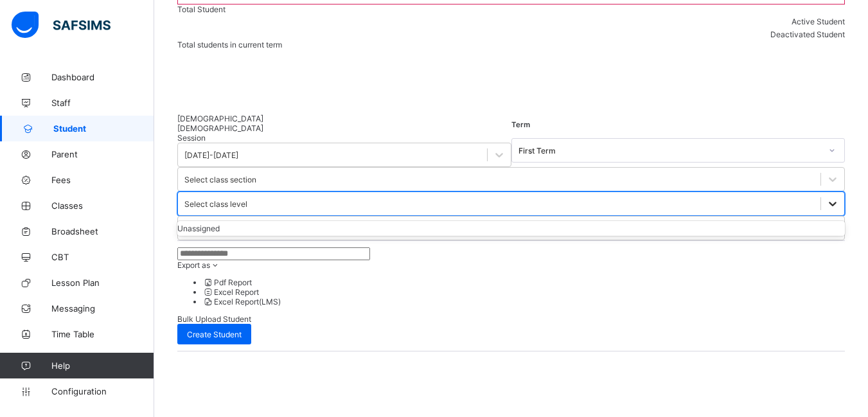
click at [826, 197] on icon at bounding box center [832, 203] width 13 height 13
click at [826, 222] on icon at bounding box center [832, 228] width 13 height 13
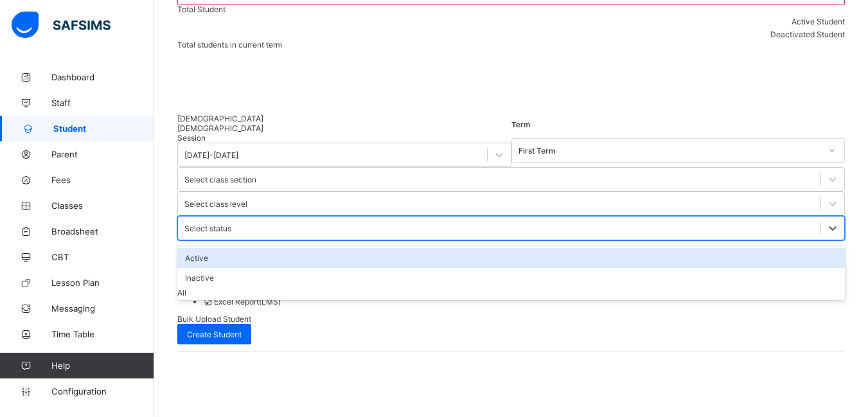
click at [629, 248] on div "Active" at bounding box center [510, 258] width 667 height 20
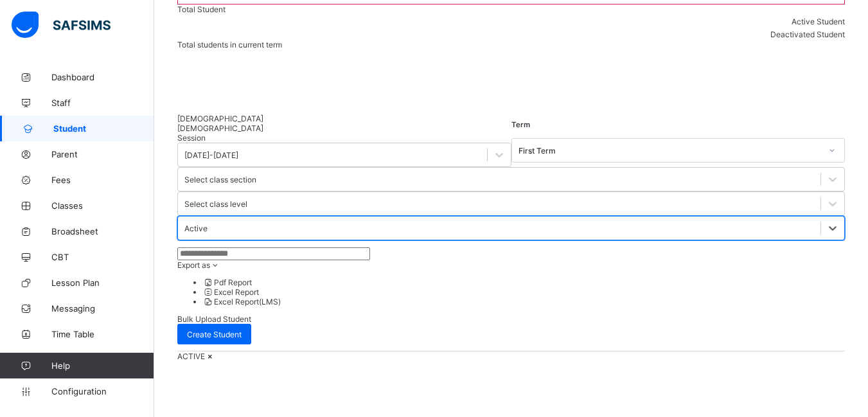
click at [216, 351] on icon at bounding box center [210, 356] width 11 height 10
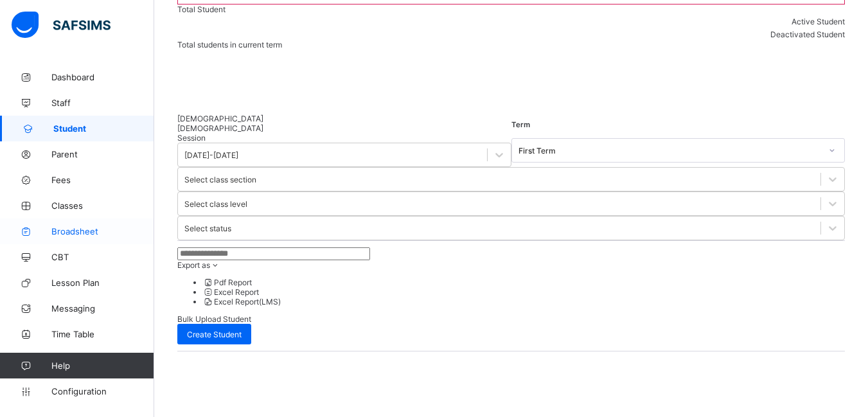
click at [80, 233] on span "Broadsheet" at bounding box center [102, 231] width 103 height 10
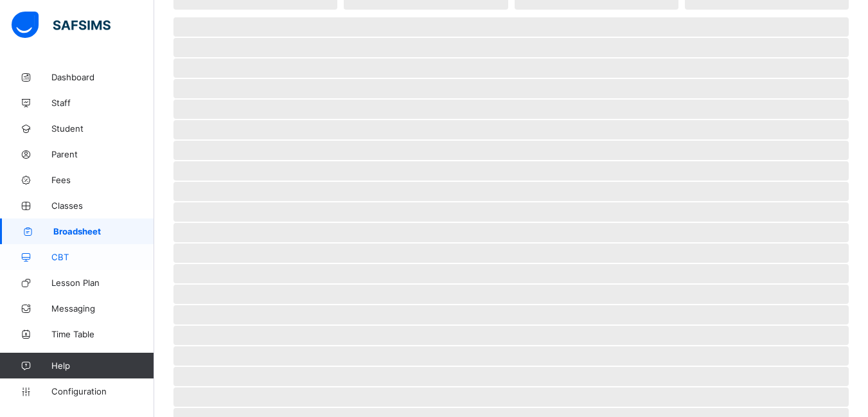
click at [58, 259] on span "CBT" at bounding box center [102, 257] width 103 height 10
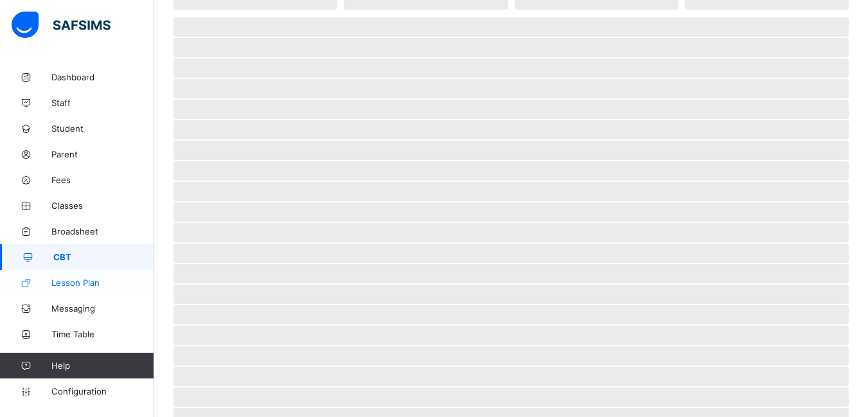
click at [77, 285] on span "Lesson Plan" at bounding box center [102, 282] width 103 height 10
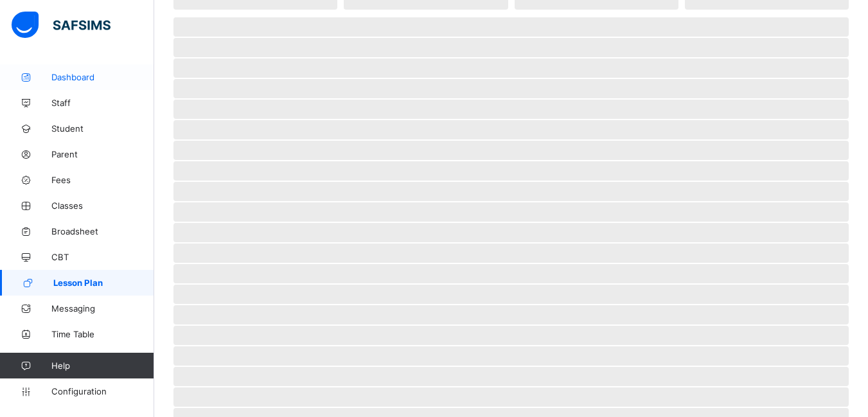
click at [72, 71] on link "Dashboard" at bounding box center [77, 77] width 154 height 26
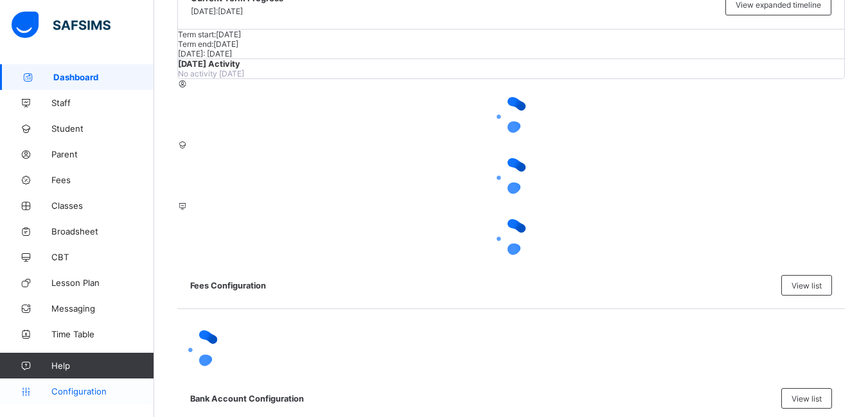
click at [57, 389] on span "Configuration" at bounding box center [102, 391] width 102 height 10
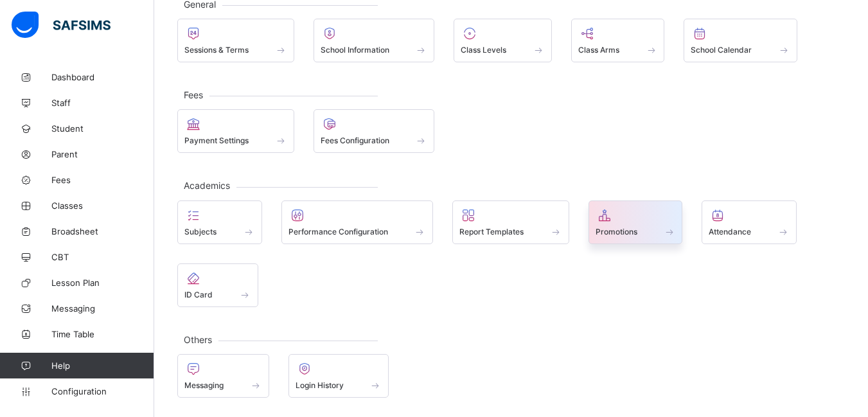
click at [644, 223] on span at bounding box center [635, 224] width 80 height 3
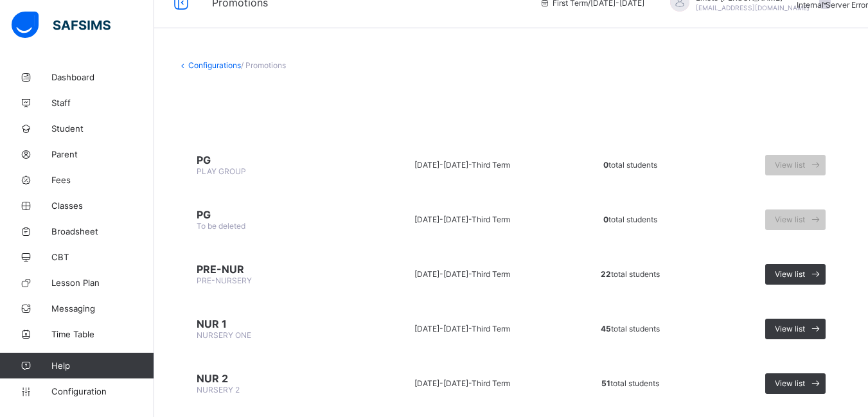
scroll to position [450, 0]
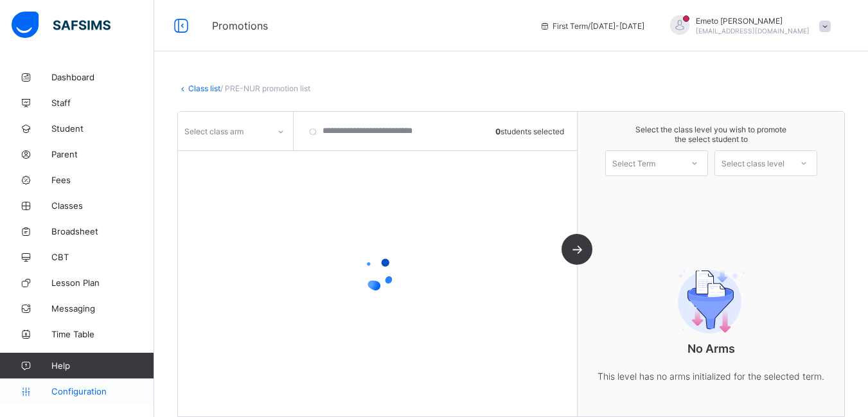
click at [79, 387] on span "Configuration" at bounding box center [102, 391] width 102 height 10
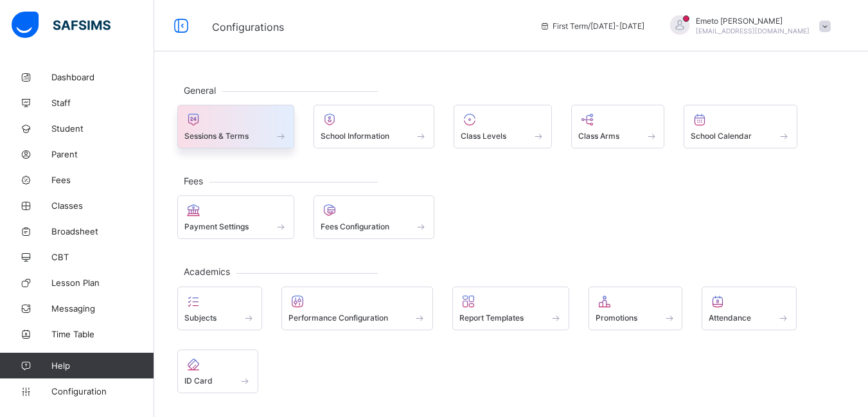
click at [216, 123] on div at bounding box center [235, 119] width 103 height 15
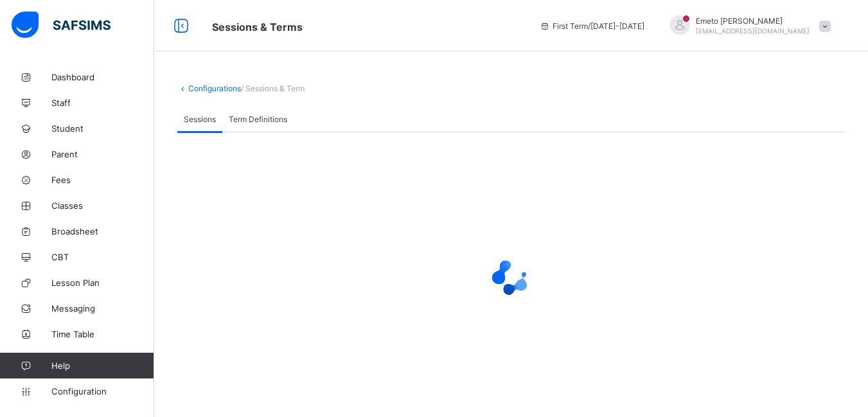
click at [251, 117] on span "Term Definitions" at bounding box center [258, 119] width 58 height 10
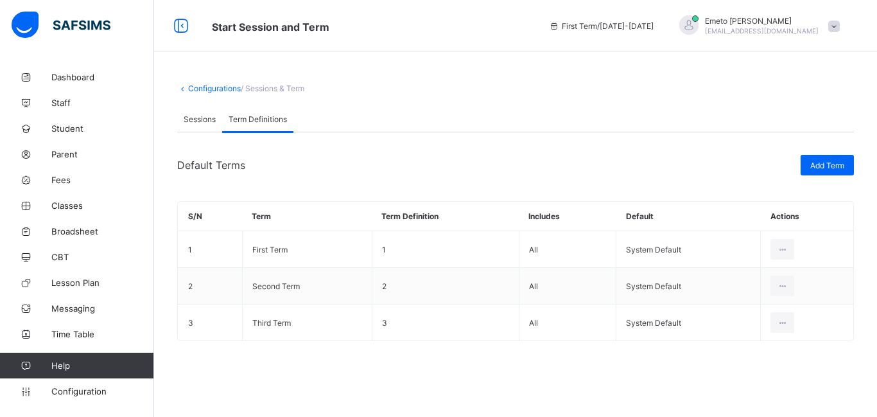
click at [186, 121] on span "Sessions" at bounding box center [200, 119] width 32 height 10
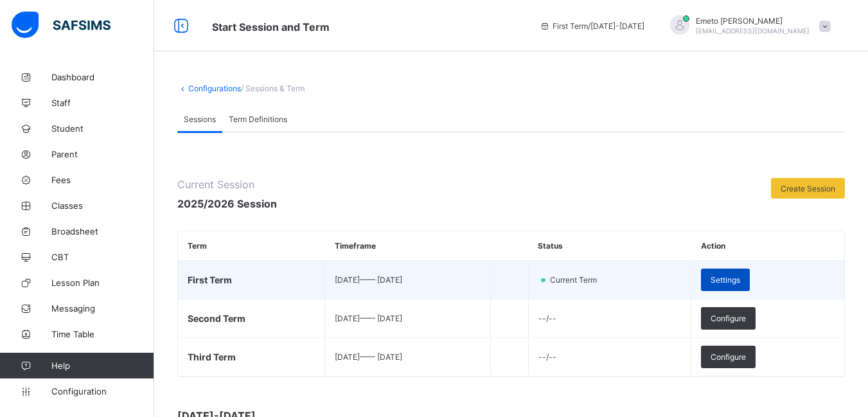
click at [740, 277] on span "Settings" at bounding box center [725, 280] width 30 height 10
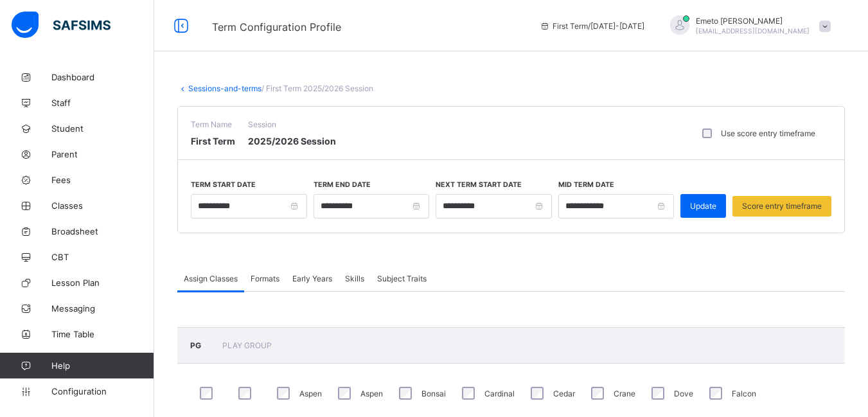
click at [270, 277] on span "Formats" at bounding box center [264, 279] width 29 height 10
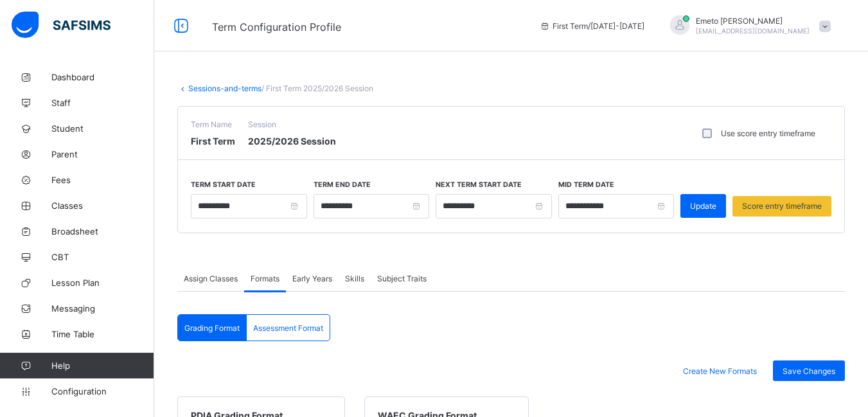
scroll to position [64, 0]
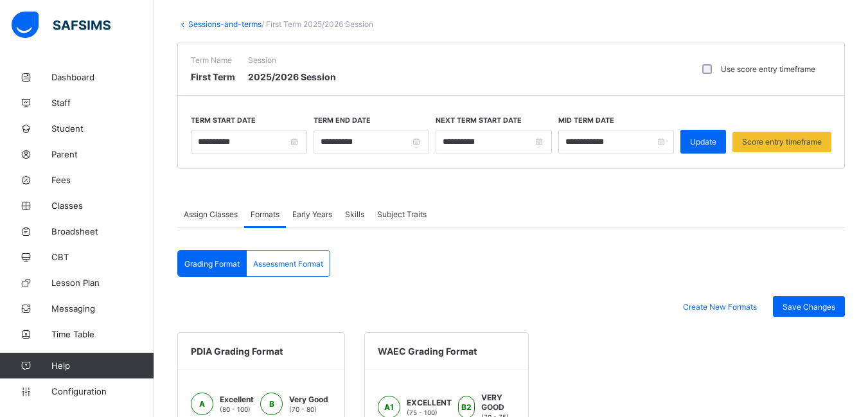
click at [314, 219] on span "Early Years" at bounding box center [312, 214] width 40 height 10
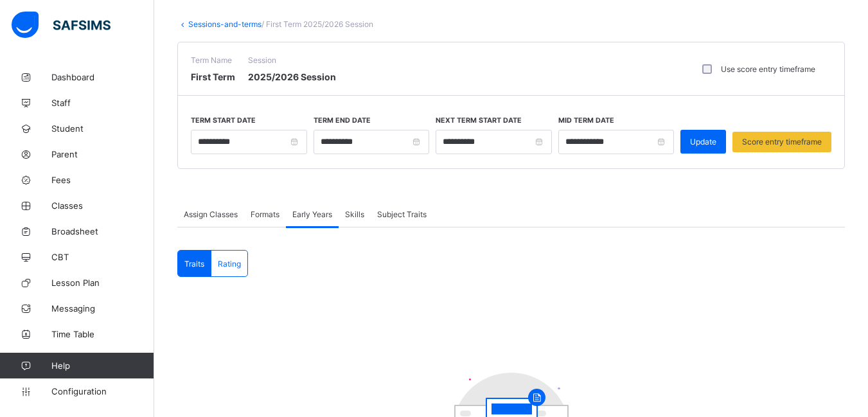
click at [362, 209] on span "Skills" at bounding box center [354, 214] width 19 height 10
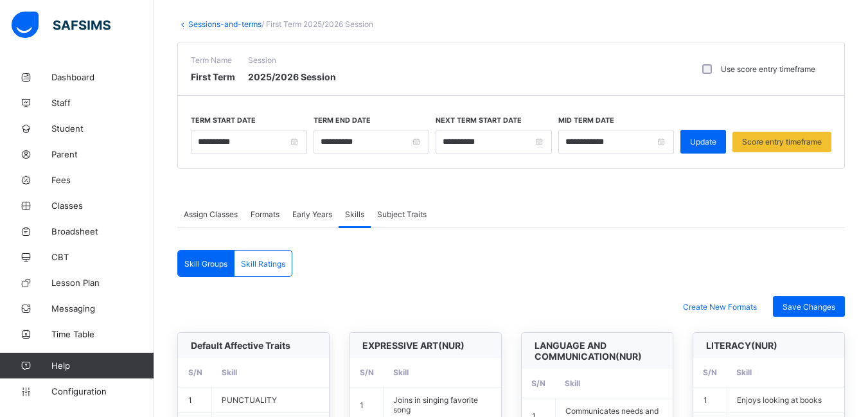
click at [403, 219] on span "Subject Traits" at bounding box center [401, 214] width 49 height 10
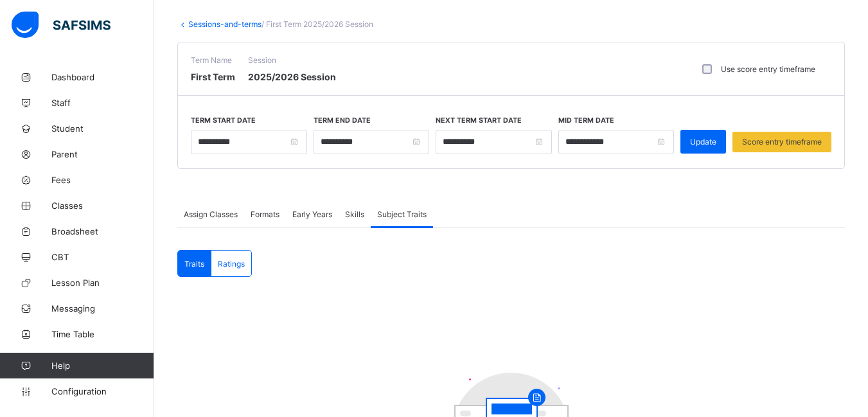
click at [205, 219] on span "Assign Classes" at bounding box center [211, 214] width 54 height 10
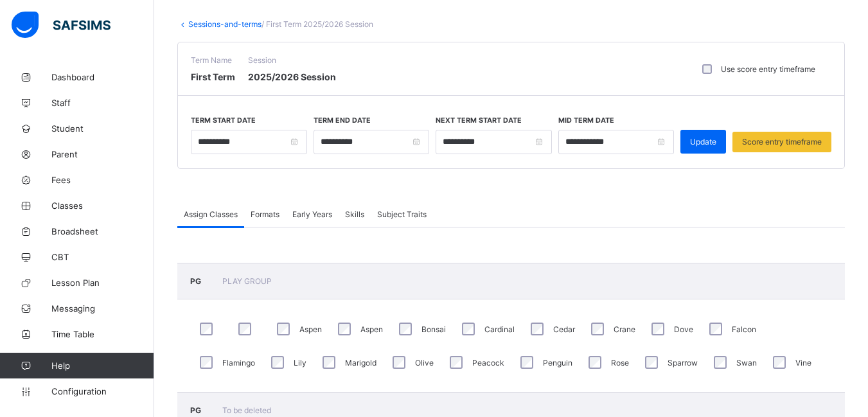
click at [203, 219] on span "Assign Classes" at bounding box center [211, 214] width 54 height 10
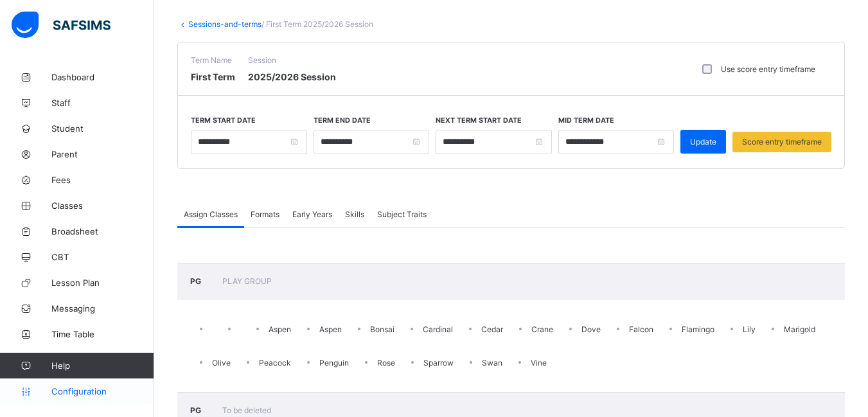
click at [82, 390] on span "Configuration" at bounding box center [102, 391] width 102 height 10
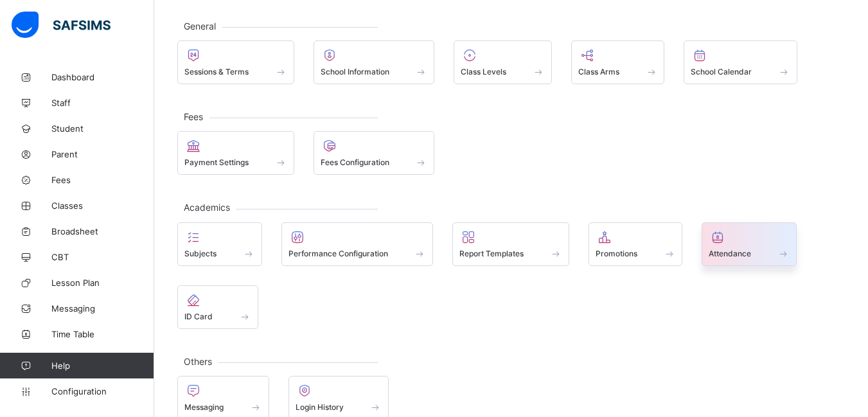
click at [735, 245] on span at bounding box center [748, 246] width 81 height 3
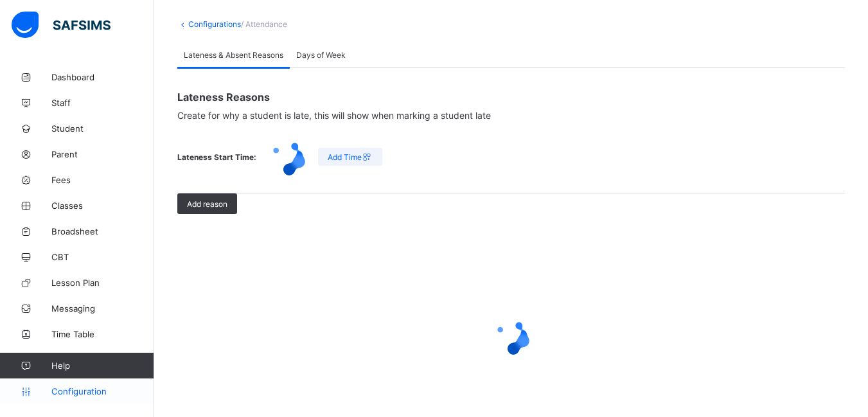
click at [78, 391] on span "Configuration" at bounding box center [102, 391] width 102 height 10
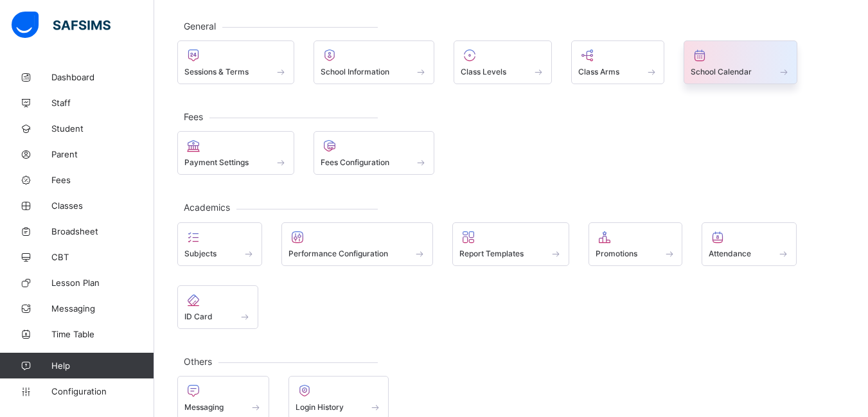
click at [748, 76] on span "School Calendar" at bounding box center [720, 72] width 61 height 10
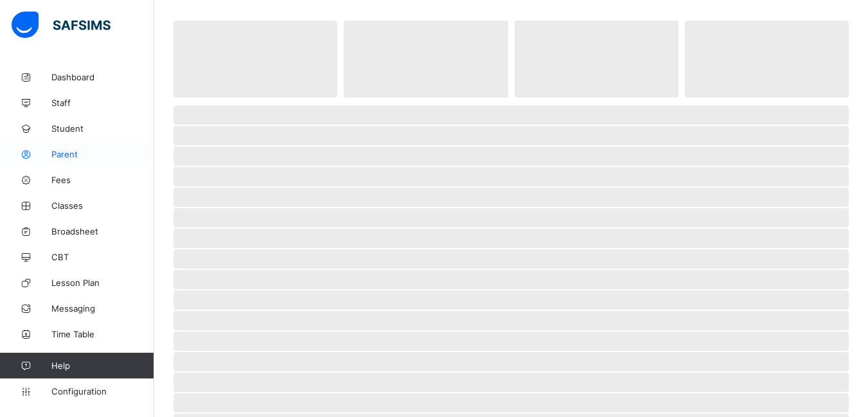
click at [53, 153] on span "Parent" at bounding box center [102, 154] width 103 height 10
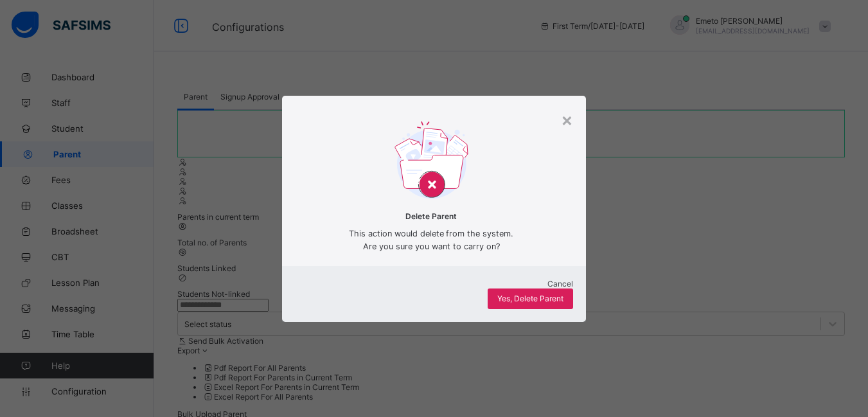
click at [547, 288] on span "Cancel" at bounding box center [560, 284] width 26 height 10
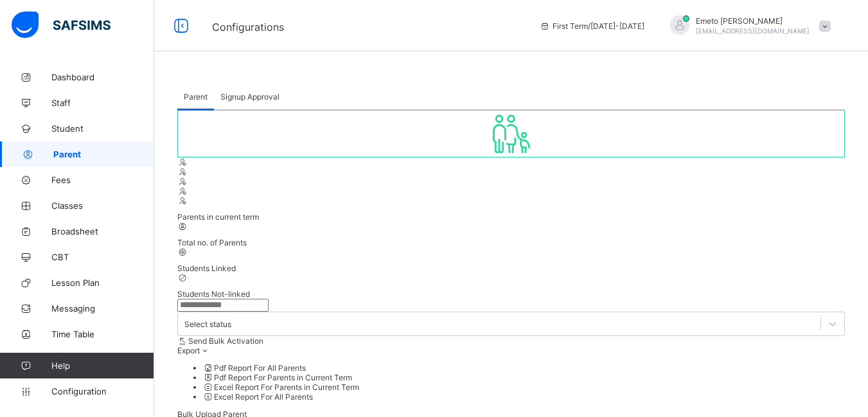
click at [235, 94] on span "Signup Approval" at bounding box center [249, 97] width 59 height 10
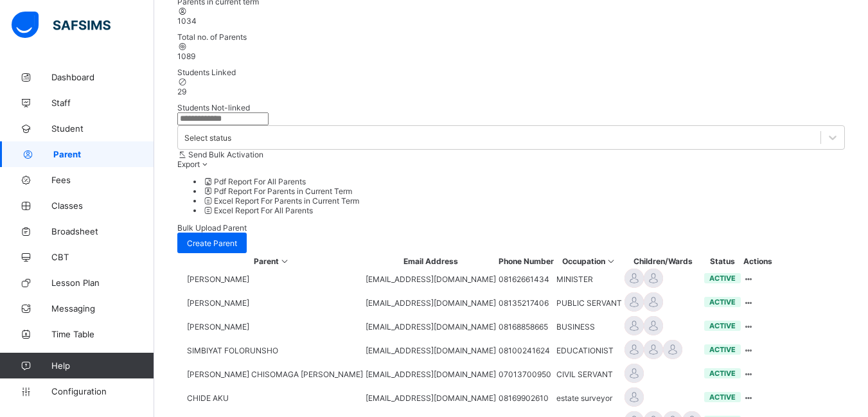
scroll to position [257, 0]
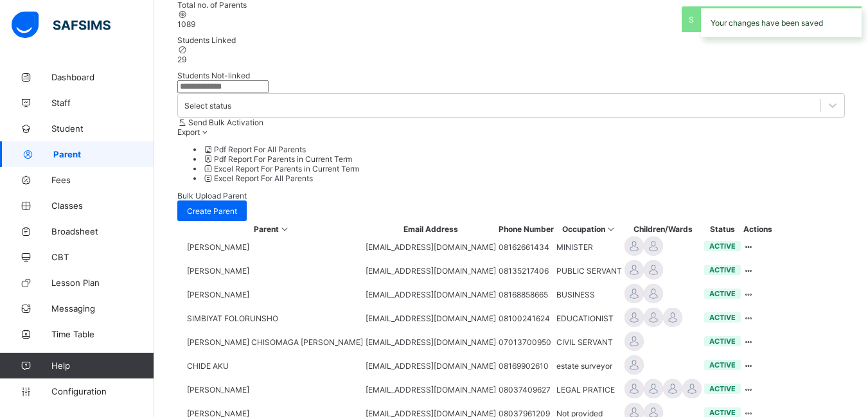
scroll to position [385, 0]
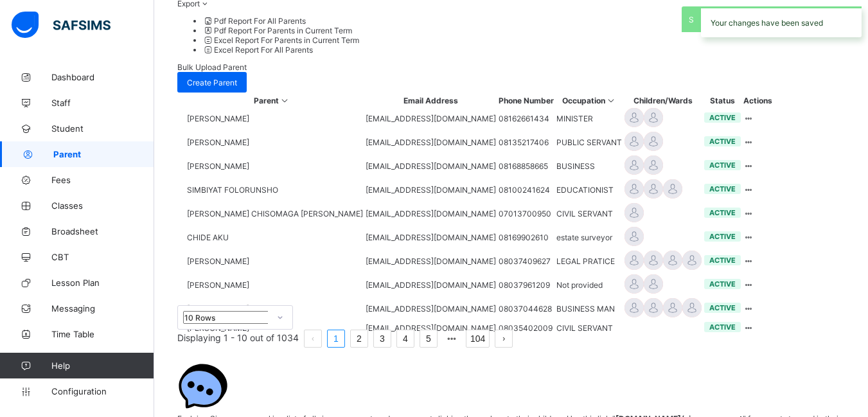
scroll to position [457, 0]
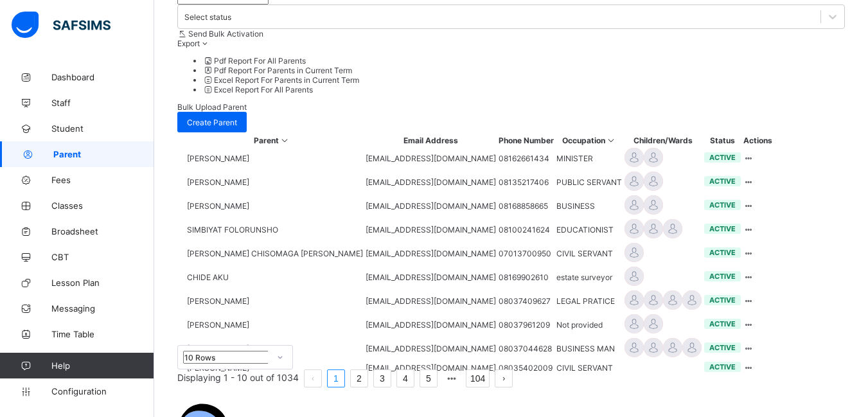
scroll to position [321, 0]
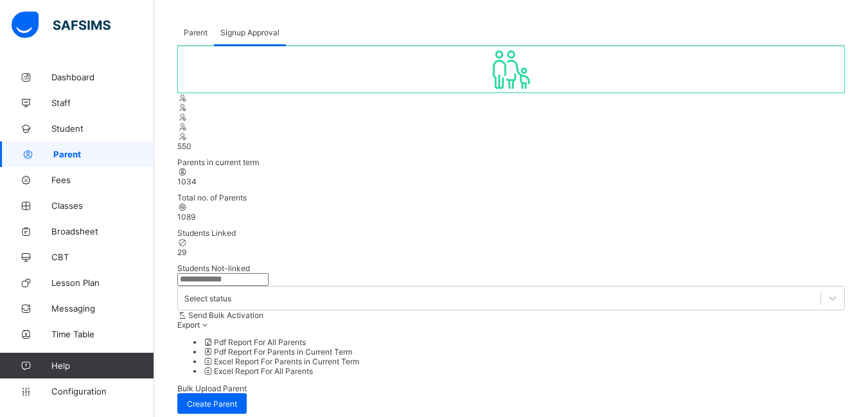
scroll to position [385, 0]
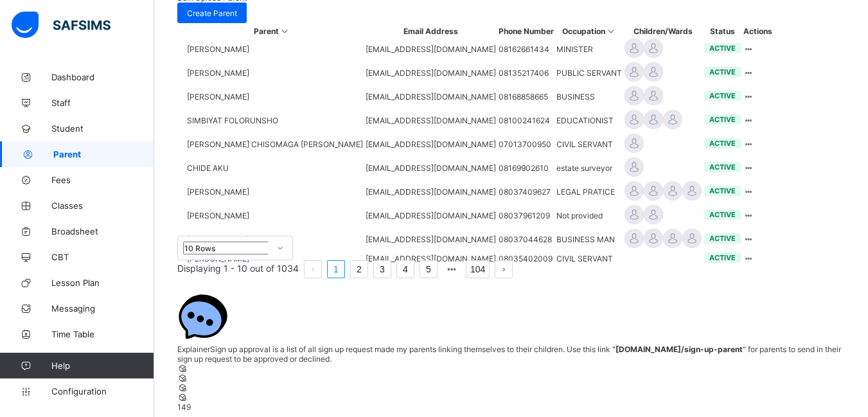
scroll to position [457, 0]
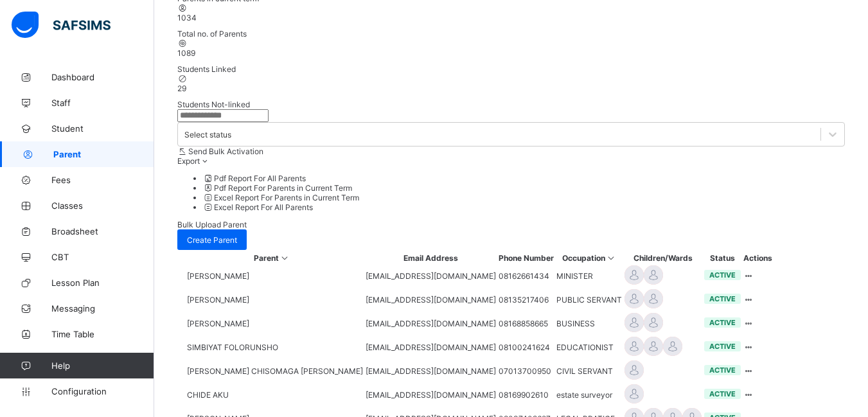
scroll to position [257, 0]
